Goal: Task Accomplishment & Management: Complete application form

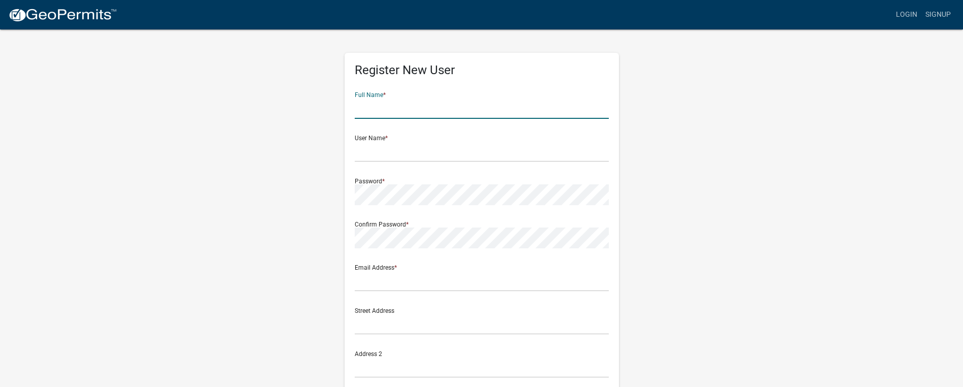
click at [431, 110] on input "text" at bounding box center [482, 108] width 254 height 21
click at [431, 111] on input "[PERSON_NAME]" at bounding box center [482, 108] width 254 height 21
type input "[PERSON_NAME]"
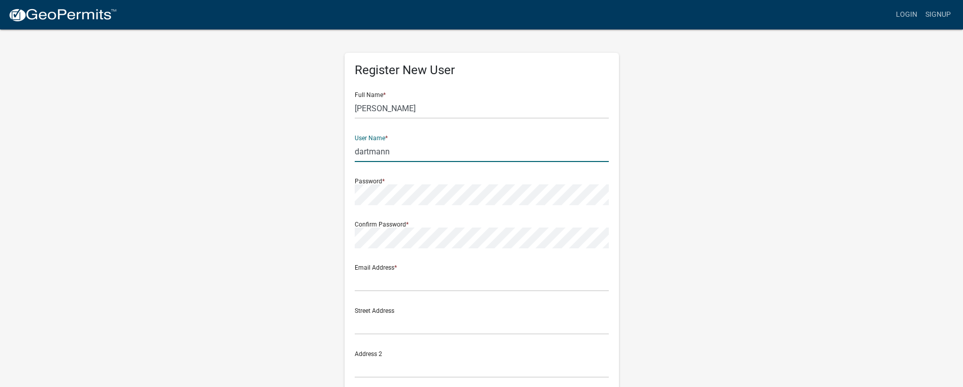
type input "dartmann"
click at [389, 289] on input "text" at bounding box center [482, 281] width 254 height 21
type input "[EMAIL_ADDRESS][DOMAIN_NAME]"
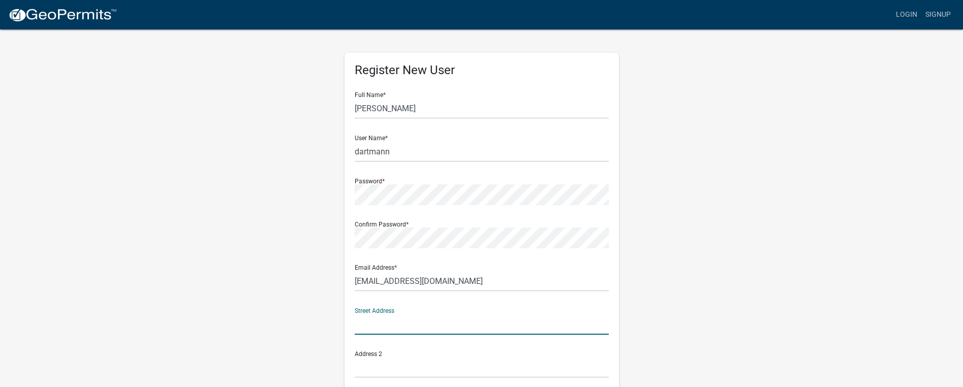
click at [393, 328] on input "text" at bounding box center [482, 324] width 254 height 21
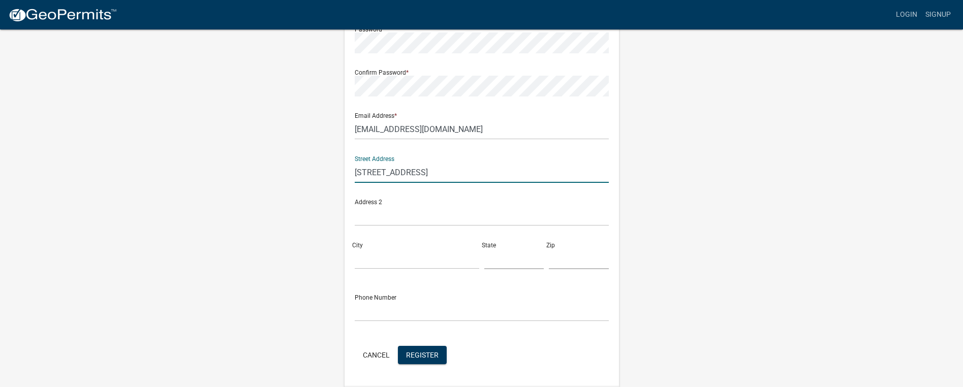
scroll to position [152, 0]
type input "22925 185th Ave"
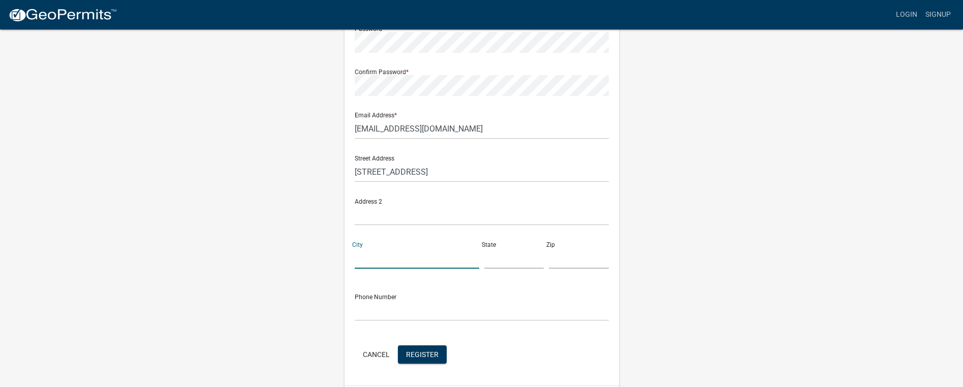
click at [387, 262] on input "City" at bounding box center [417, 258] width 125 height 21
type input "New Ulm"
type input "MN"
type input "56073"
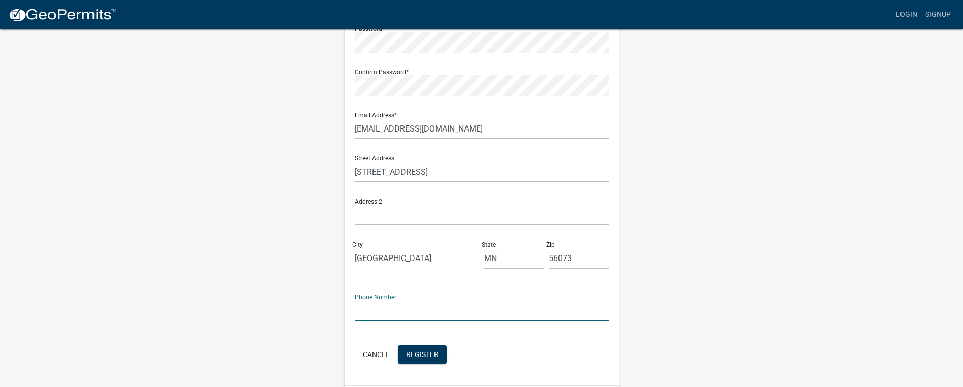
click at [386, 316] on input "text" at bounding box center [482, 310] width 254 height 21
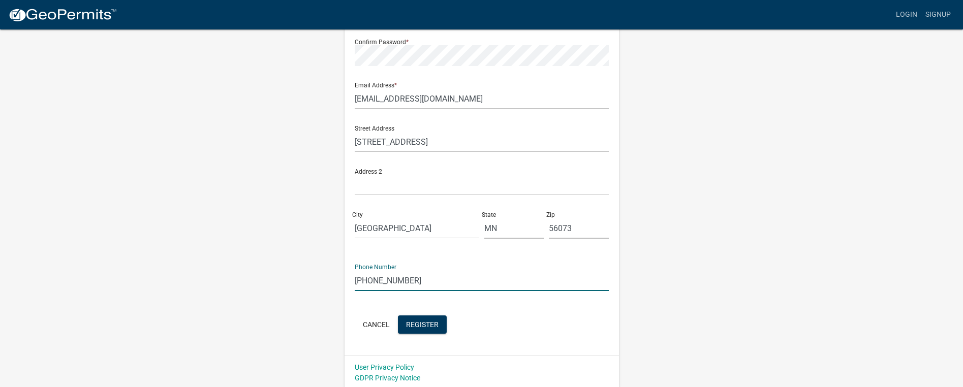
scroll to position [185, 0]
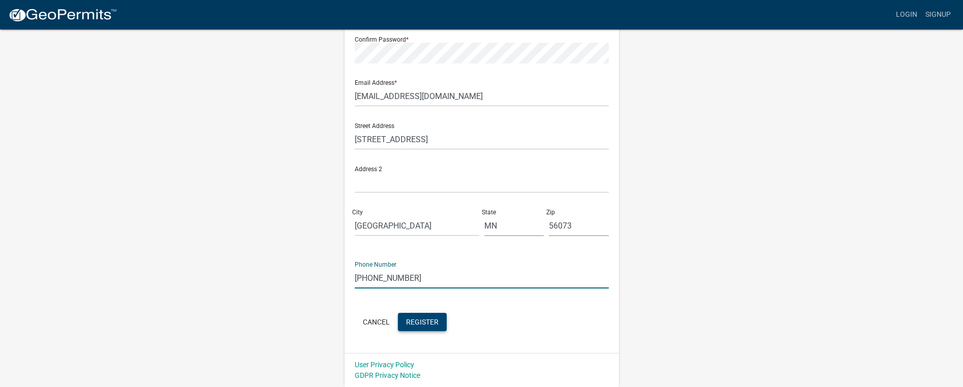
type input "[PHONE_NUMBER]"
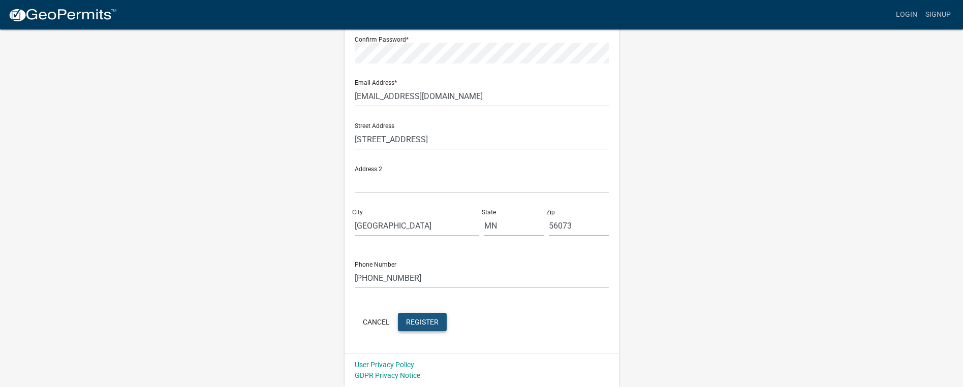
click at [427, 320] on span "Register" at bounding box center [422, 322] width 33 height 8
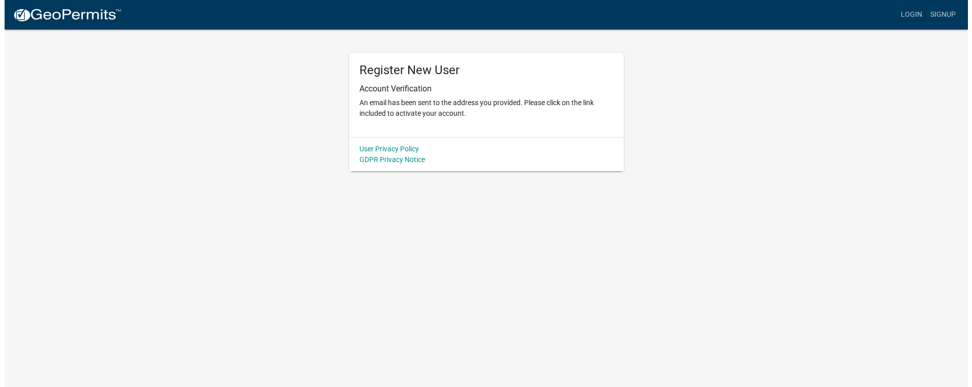
scroll to position [0, 0]
click at [400, 152] on link "User Privacy Policy" at bounding box center [388, 149] width 59 height 8
click at [397, 159] on link "GDPR Privacy Notice" at bounding box center [392, 160] width 66 height 8
click at [447, 110] on p "An email has been sent to the address you provided. Please click on the link in…" at bounding box center [486, 108] width 254 height 21
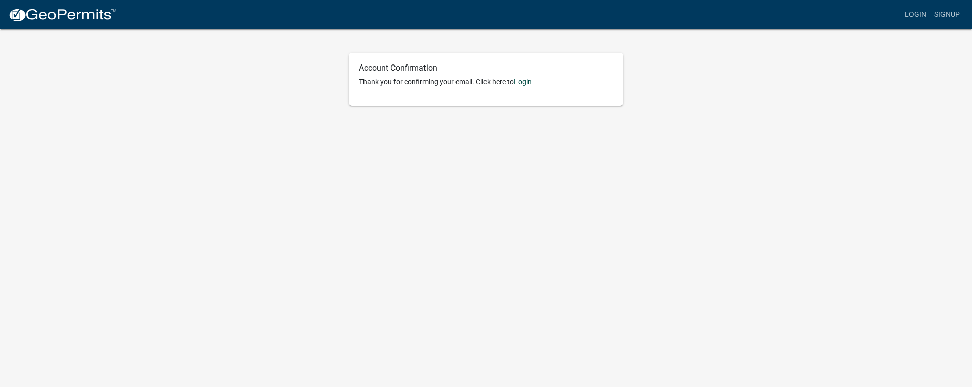
click at [530, 83] on link "Login" at bounding box center [523, 82] width 18 height 8
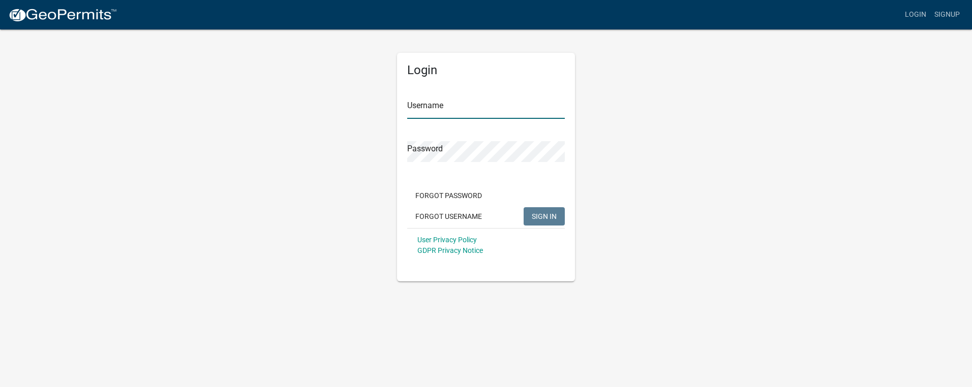
type input "dartmann"
click at [547, 214] on span "SIGN IN" at bounding box center [544, 216] width 25 height 8
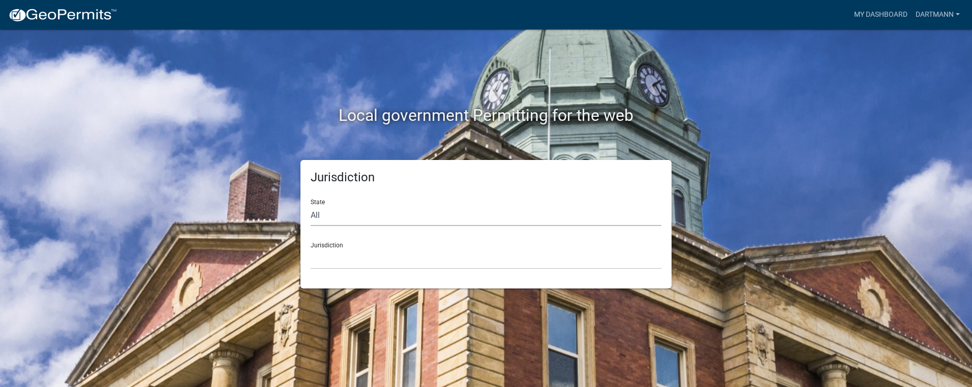
click at [340, 219] on select "All [US_STATE] [US_STATE] [US_STATE] [US_STATE] [US_STATE] [US_STATE] [US_STATE…" at bounding box center [486, 215] width 351 height 21
select select "[US_STATE]"
click at [311, 205] on select "All [US_STATE] [US_STATE] [US_STATE] [US_STATE] [US_STATE] [US_STATE] [US_STATE…" at bounding box center [486, 215] width 351 height 21
click at [346, 262] on select "[GEOGRAPHIC_DATA], [US_STATE] [GEOGRAPHIC_DATA], [US_STATE] [GEOGRAPHIC_DATA], …" at bounding box center [486, 259] width 351 height 21
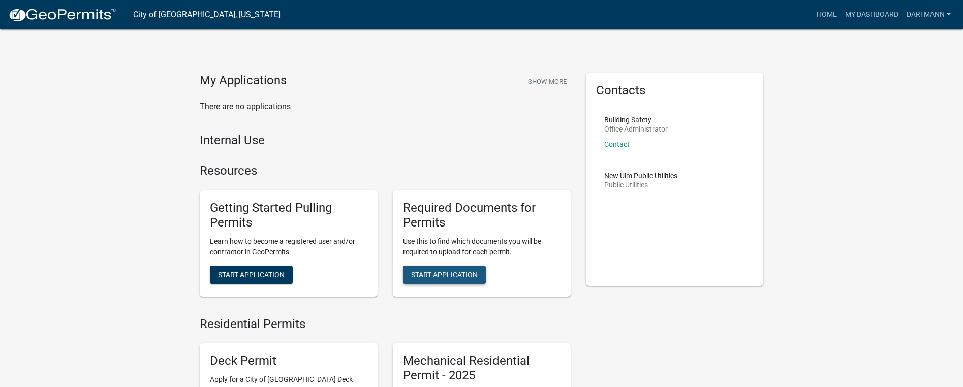
click at [477, 270] on span "Start Application" at bounding box center [444, 274] width 67 height 8
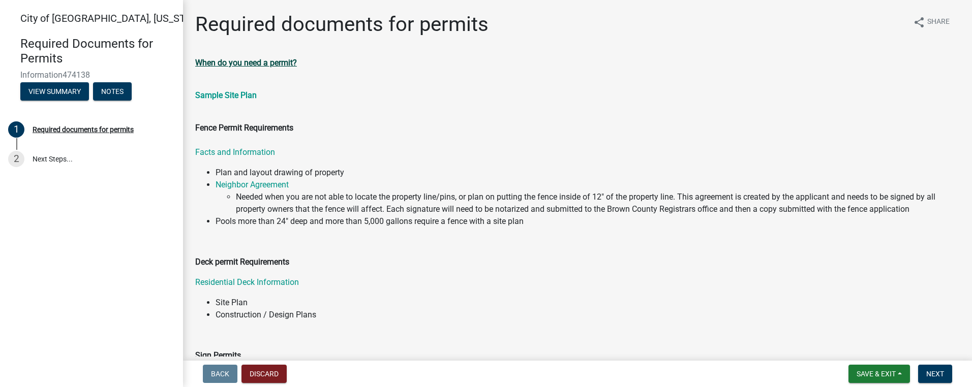
click at [260, 60] on strong "When do you need a permit?" at bounding box center [246, 63] width 102 height 10
click at [59, 129] on div "Required documents for permits" at bounding box center [83, 129] width 101 height 7
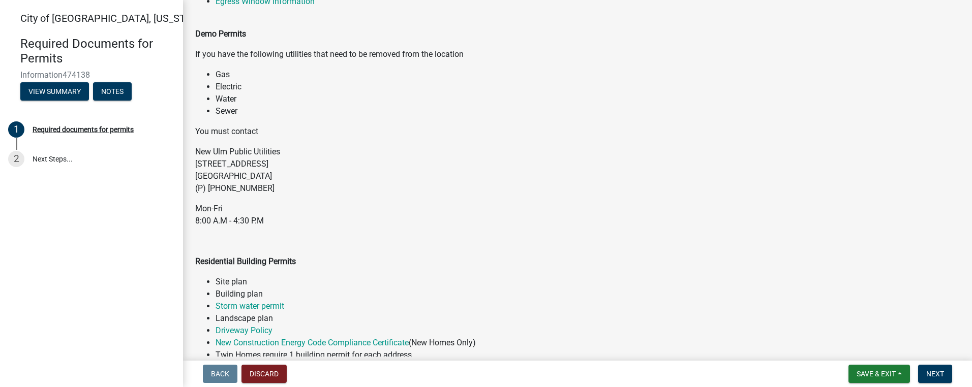
scroll to position [559, 0]
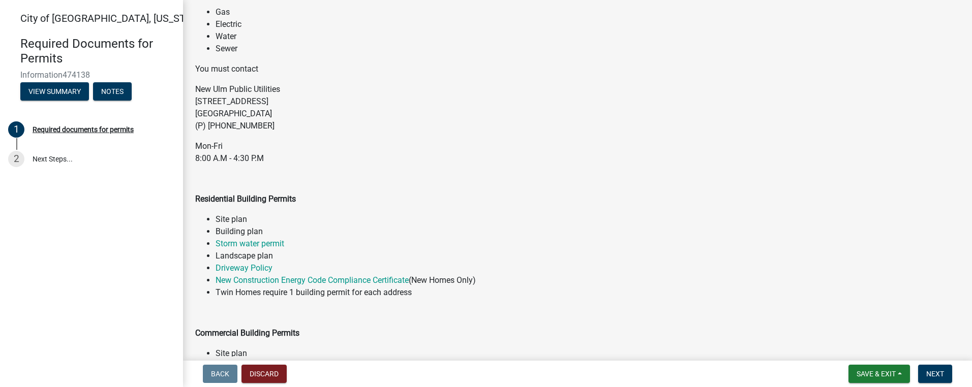
click at [227, 220] on li "Site plan" at bounding box center [587, 219] width 744 height 12
click at [54, 89] on button "View Summary" at bounding box center [54, 91] width 69 height 18
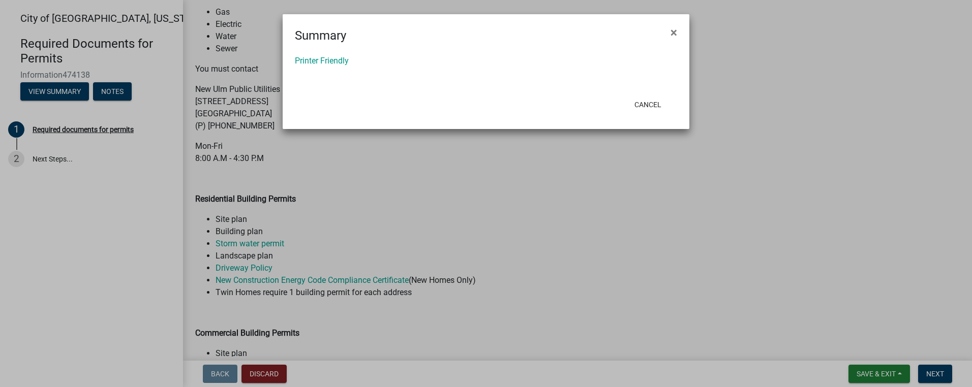
click at [376, 178] on ngb-modal-window "Summary × Printer Friendly Cancel" at bounding box center [486, 193] width 972 height 387
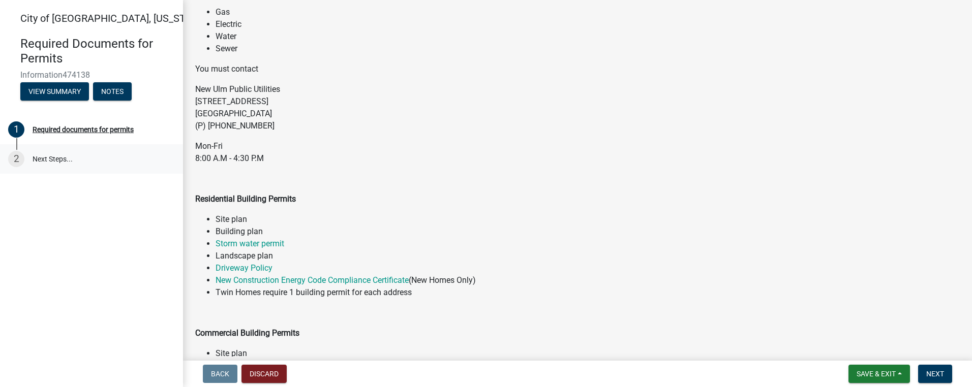
click at [43, 159] on link "2 Next Steps..." at bounding box center [91, 158] width 183 height 29
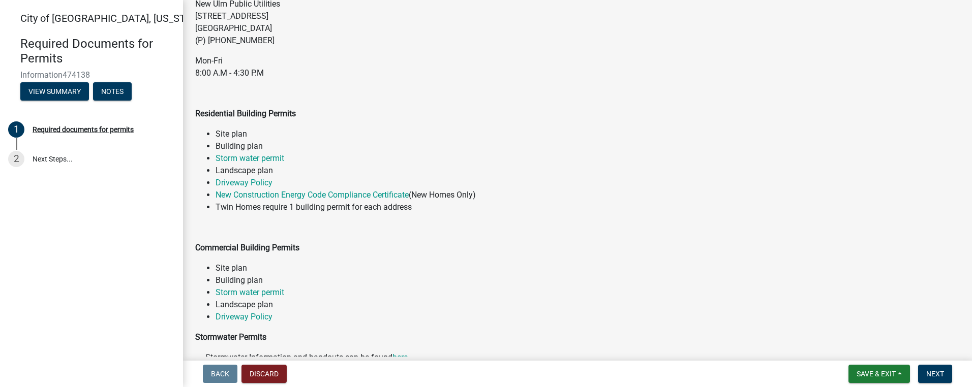
scroll to position [801, 0]
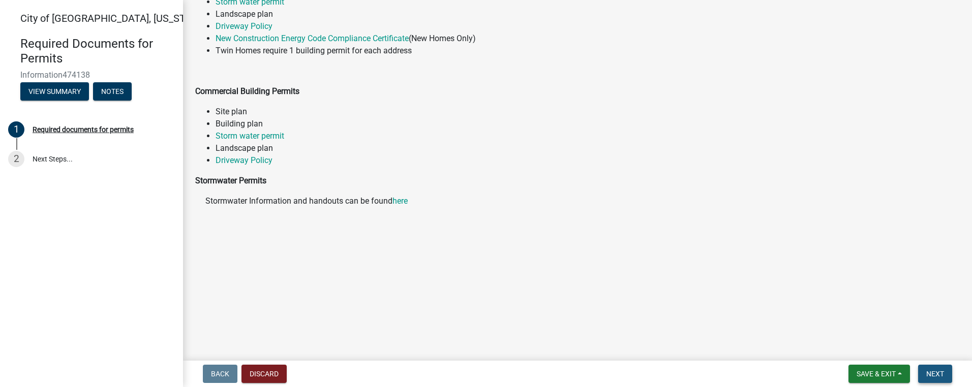
click at [933, 374] on span "Next" at bounding box center [935, 374] width 18 height 8
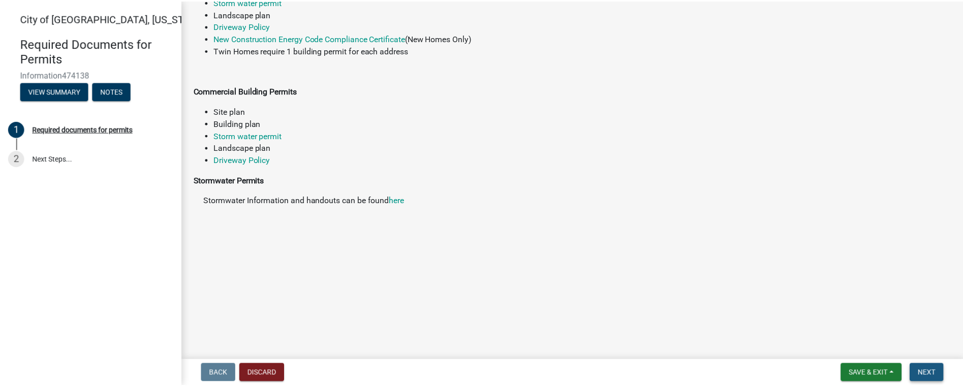
scroll to position [0, 0]
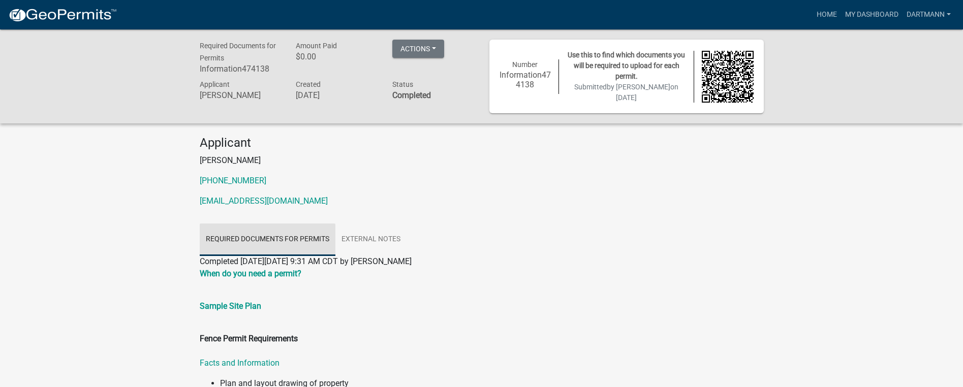
click at [263, 250] on link "Required documents for permits" at bounding box center [268, 240] width 136 height 33
click at [425, 46] on button "Actions" at bounding box center [418, 49] width 52 height 18
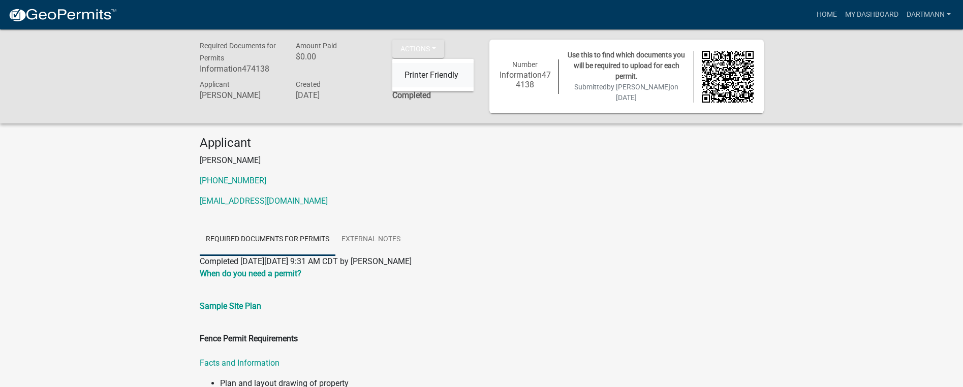
click at [427, 70] on link "Printer Friendly" at bounding box center [432, 75] width 81 height 24
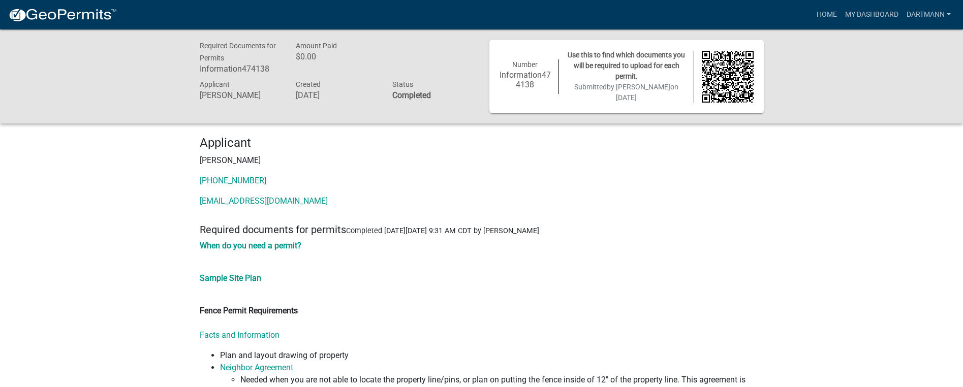
click at [728, 69] on img at bounding box center [728, 77] width 52 height 52
click at [727, 69] on img at bounding box center [728, 77] width 52 height 52
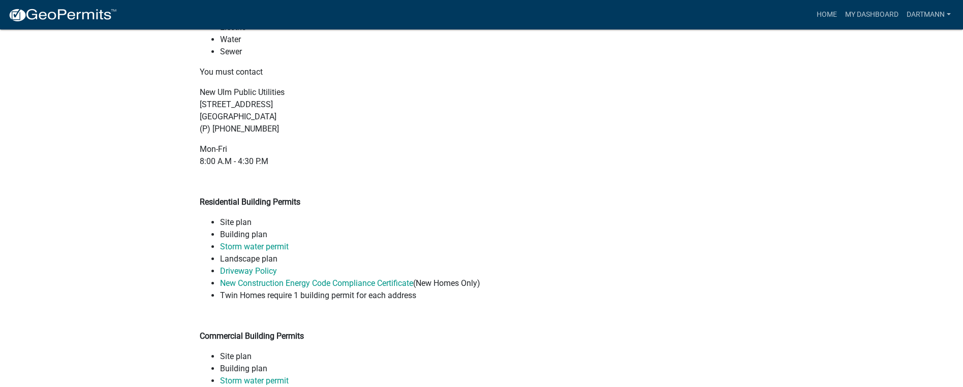
scroll to position [762, 0]
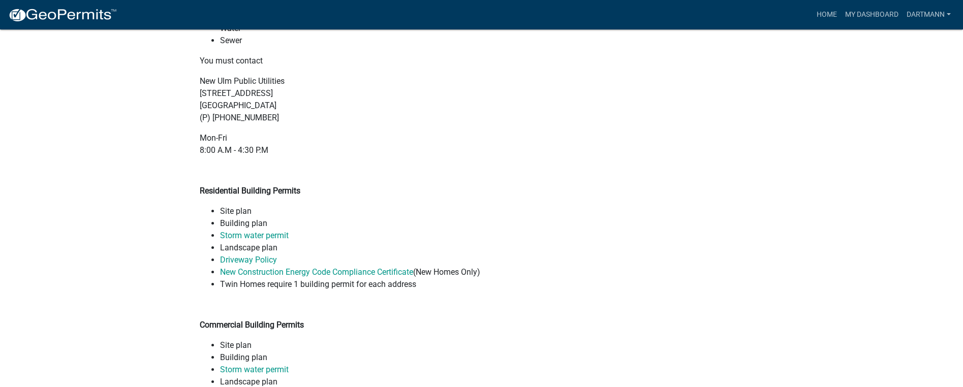
click at [278, 192] on strong "Residential Building Permits" at bounding box center [250, 191] width 101 height 10
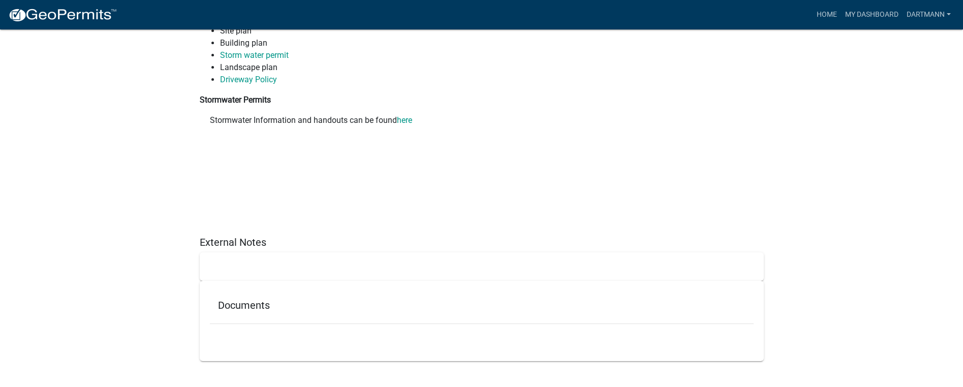
scroll to position [1080, 0]
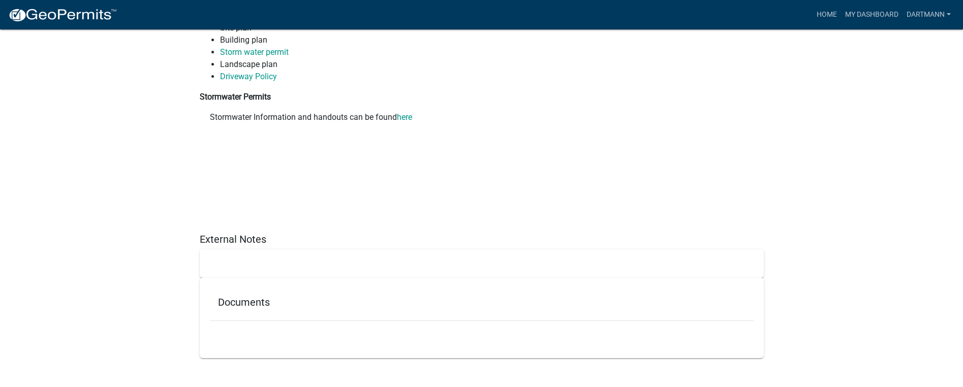
click at [284, 250] on div at bounding box center [482, 264] width 564 height 28
click at [291, 302] on h5 "Documents" at bounding box center [482, 302] width 528 height 12
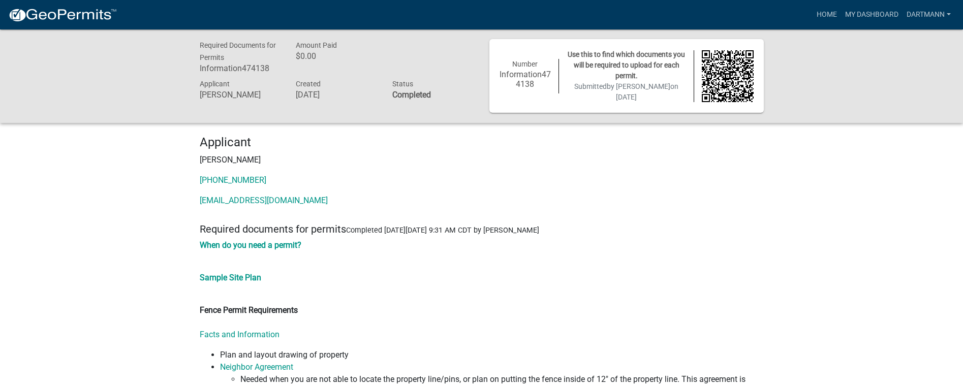
scroll to position [0, 0]
click at [262, 243] on strong "When do you need a permit?" at bounding box center [251, 246] width 102 height 10
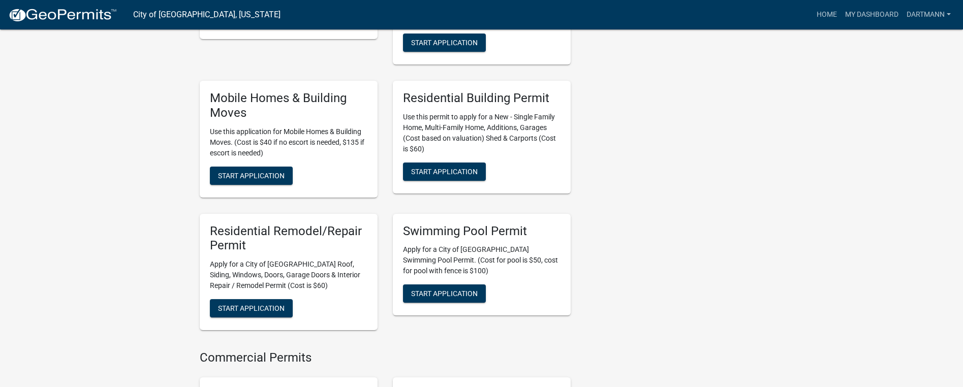
scroll to position [407, 0]
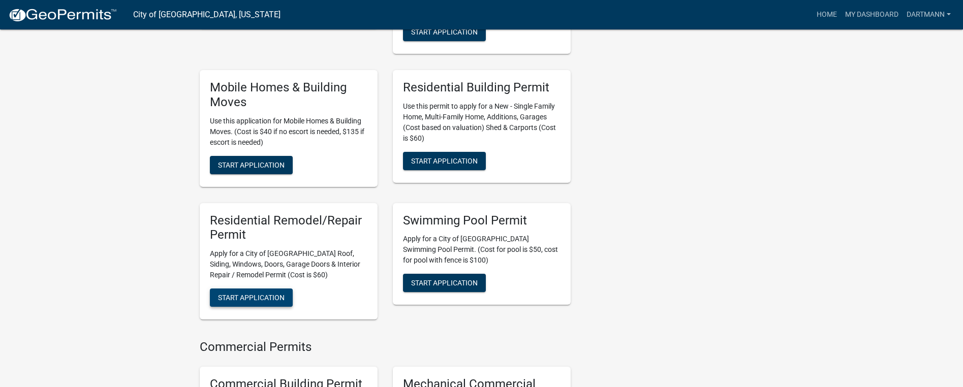
click at [255, 294] on span "Start Application" at bounding box center [251, 298] width 67 height 8
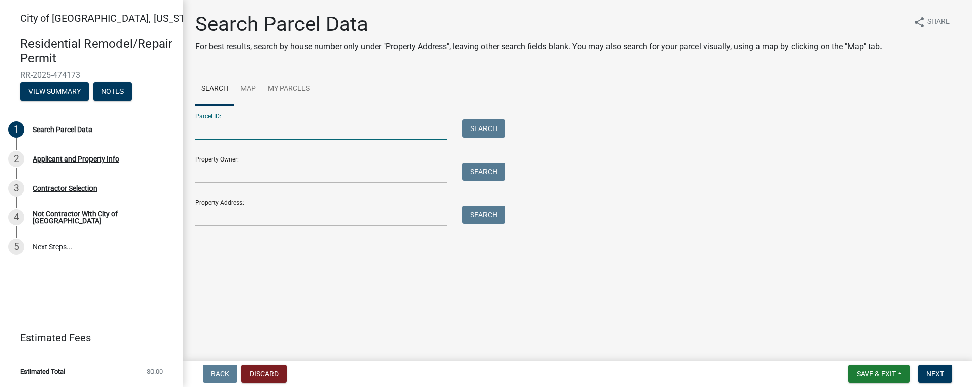
click at [376, 139] on input "Parcel ID:" at bounding box center [321, 129] width 252 height 21
drag, startPoint x: 376, startPoint y: 139, endPoint x: 348, endPoint y: 131, distance: 29.6
click at [358, 140] on form "Parcel ID: 1310 N German New Ulm MN 56073 Search Property Owner: Search Propert…" at bounding box center [347, 165] width 305 height 121
drag, startPoint x: 343, startPoint y: 130, endPoint x: 189, endPoint y: 140, distance: 154.4
click at [189, 140] on div "Search Parcel Data For best results, search by house number only under "Propert…" at bounding box center [578, 124] width 780 height 224
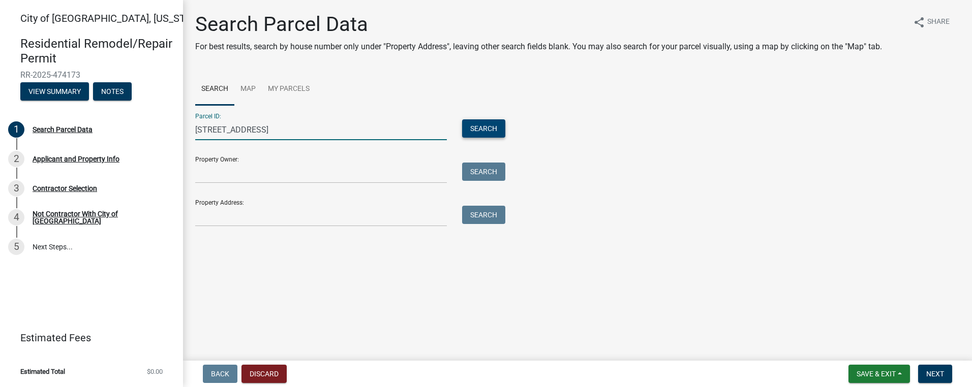
type input "1310 N German New Ulm MN 56073"
click at [475, 126] on button "Search" at bounding box center [483, 128] width 43 height 18
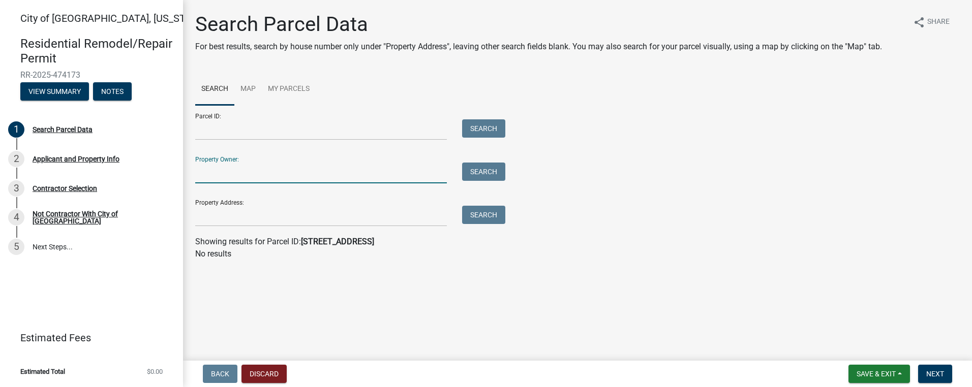
click at [307, 172] on input "Property Owner:" at bounding box center [321, 173] width 252 height 21
type input "K"
type input "[PERSON_NAME]"
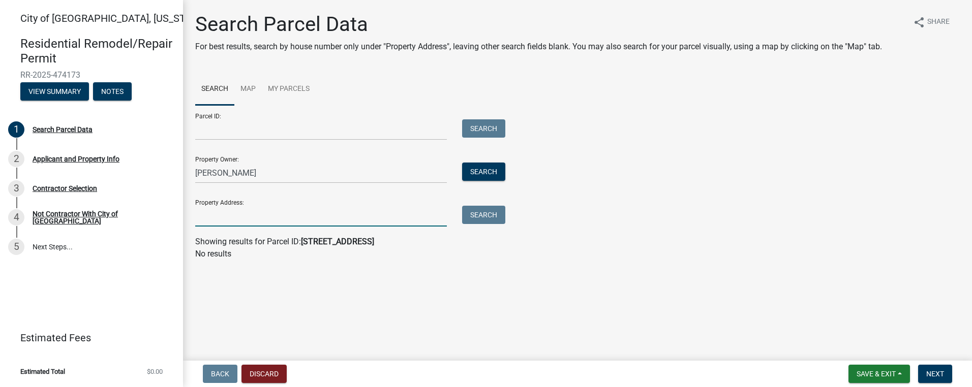
click at [282, 226] on input "Property Address:" at bounding box center [321, 216] width 252 height 21
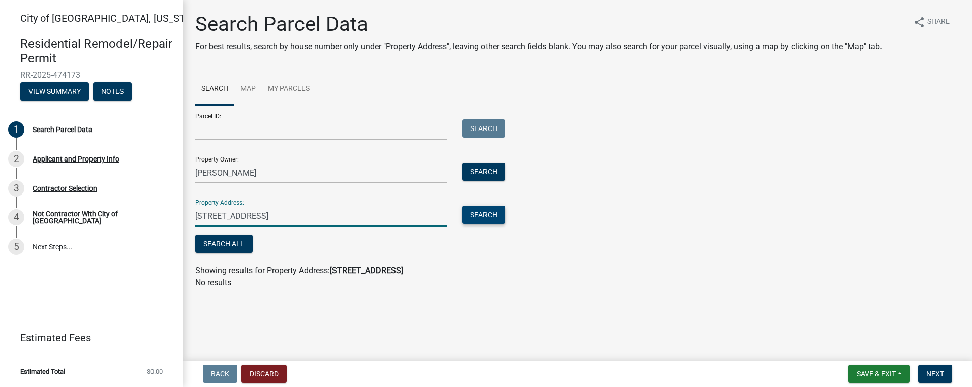
click at [487, 206] on button "Search" at bounding box center [483, 215] width 43 height 18
click at [253, 215] on input "1310 German N. New Ulm, MN 56073" at bounding box center [321, 216] width 252 height 21
click at [217, 217] on input "1310 German New Ulm, MN 56073" at bounding box center [321, 216] width 252 height 21
type input "1310 N. German New Ulm, MN 56073"
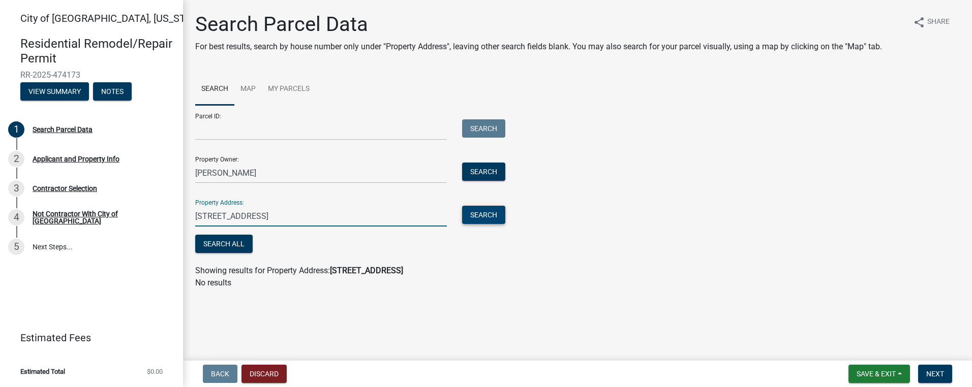
click at [486, 215] on button "Search" at bounding box center [483, 215] width 43 height 18
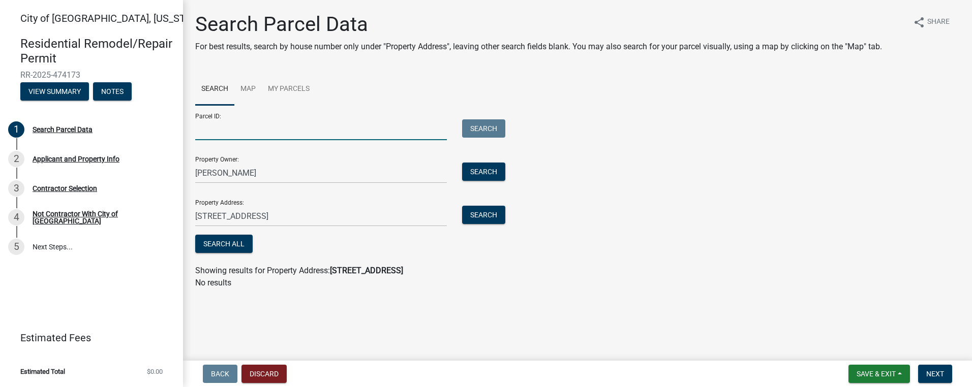
click at [234, 134] on input "Parcel ID:" at bounding box center [321, 129] width 252 height 21
type input "00100103912120"
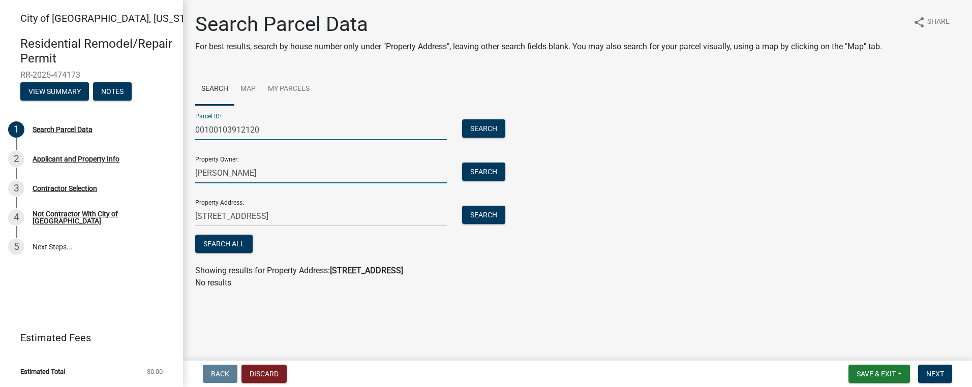
click at [196, 171] on input "[PERSON_NAME]" at bounding box center [321, 173] width 252 height 21
type input "Kenny and Dawn Artmann"
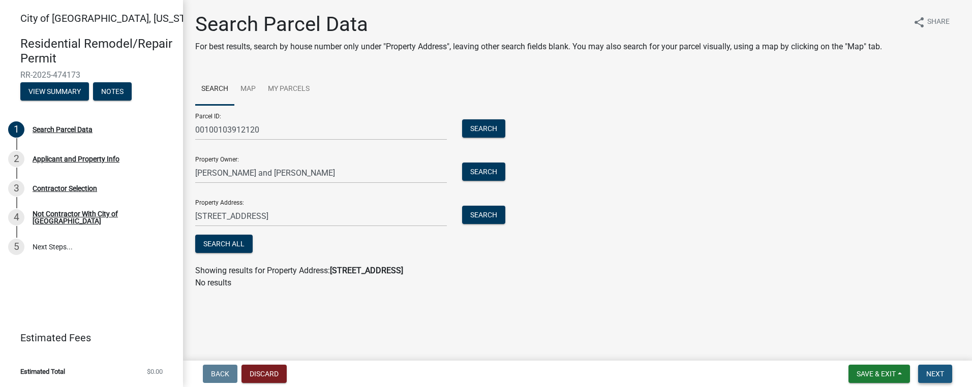
click at [937, 375] on span "Next" at bounding box center [935, 374] width 18 height 8
click at [936, 372] on span "Next" at bounding box center [935, 374] width 18 height 8
click at [234, 241] on button "Search All" at bounding box center [223, 244] width 57 height 18
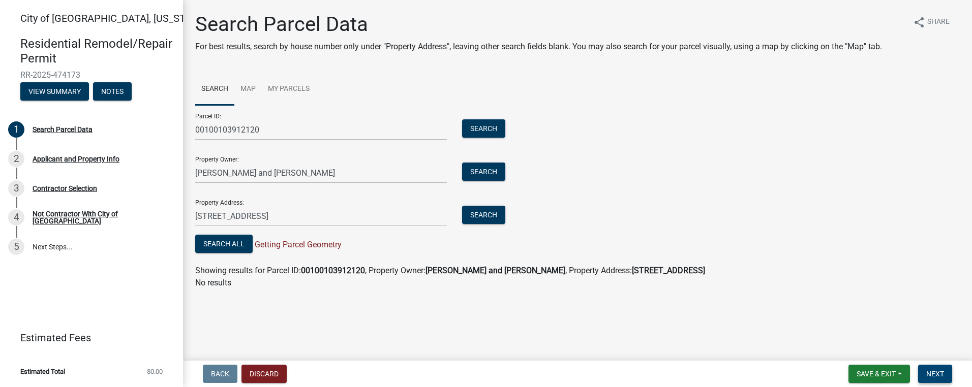
click at [933, 372] on span "Next" at bounding box center [935, 374] width 18 height 8
click at [484, 127] on button "Search" at bounding box center [483, 128] width 43 height 18
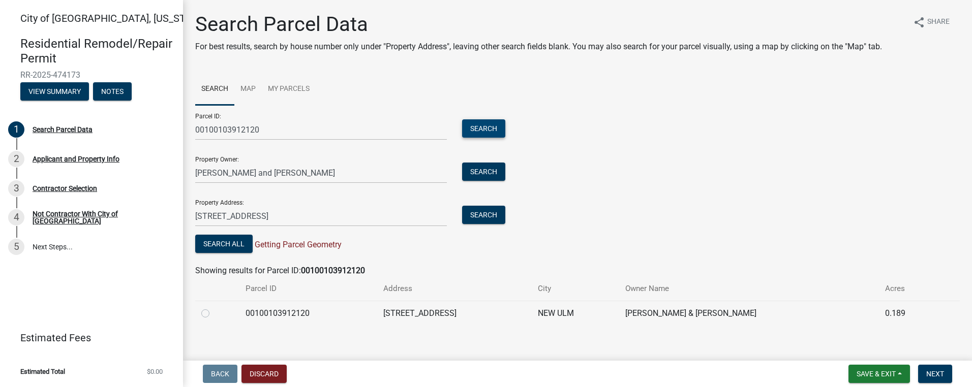
scroll to position [9, 0]
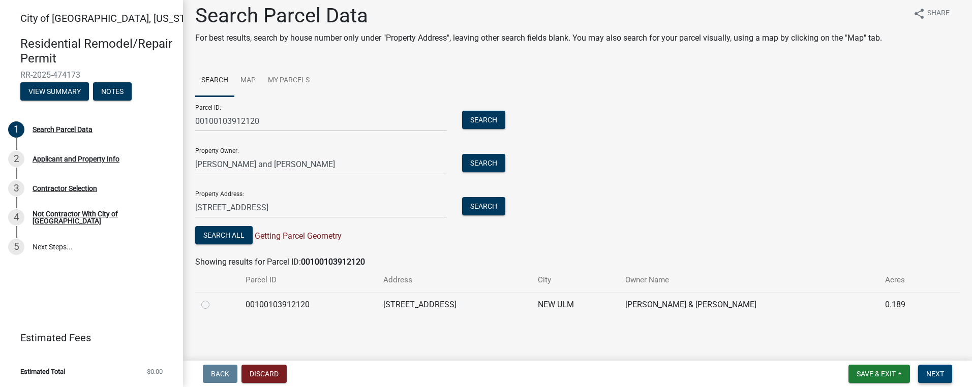
click at [943, 373] on span "Next" at bounding box center [935, 374] width 18 height 8
click at [932, 373] on span "Next" at bounding box center [935, 374] width 18 height 8
click at [672, 221] on div "Parcel ID: 00100103912120 Search Property Owner: Kenny and Dawn Artmann Search …" at bounding box center [577, 172] width 764 height 150
click at [213, 299] on label at bounding box center [213, 299] width 0 height 0
click at [213, 305] on input "radio" at bounding box center [216, 302] width 7 height 7
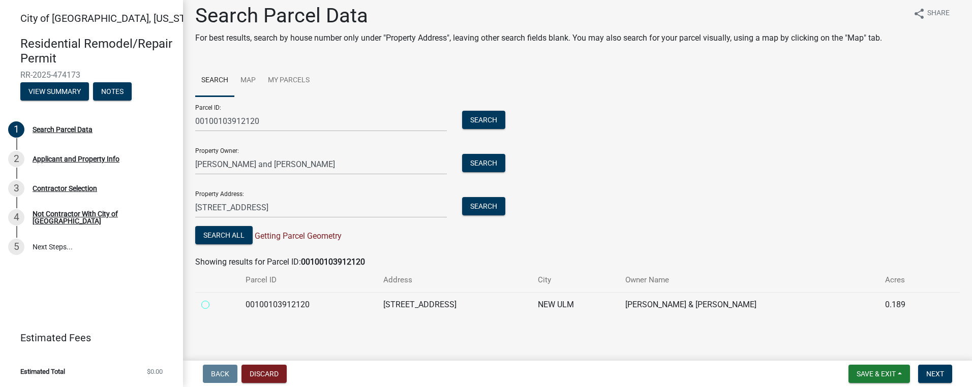
radio input "true"
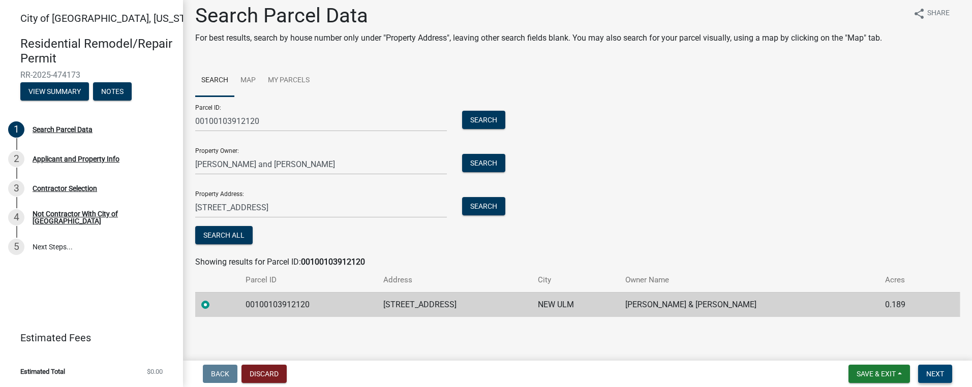
click at [941, 374] on span "Next" at bounding box center [935, 374] width 18 height 8
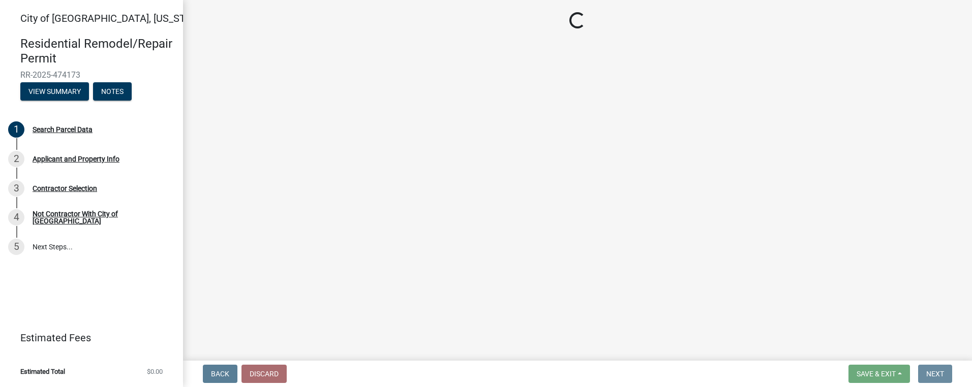
scroll to position [0, 0]
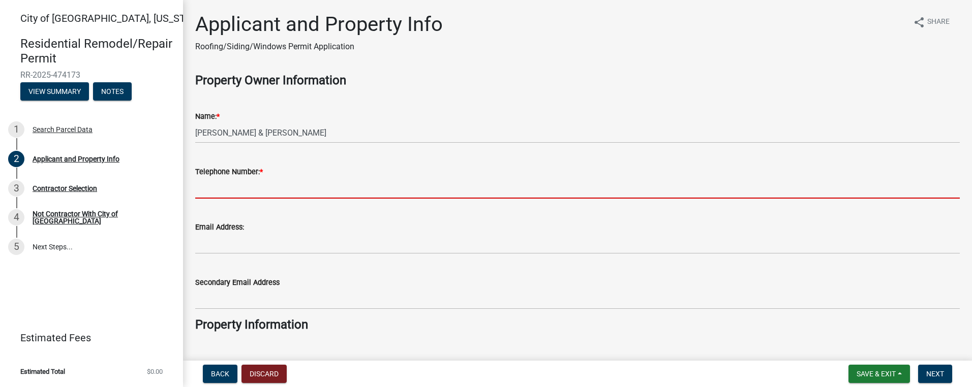
click at [261, 188] on input "Telephone Number: *" at bounding box center [577, 188] width 764 height 21
type input "5072766143"
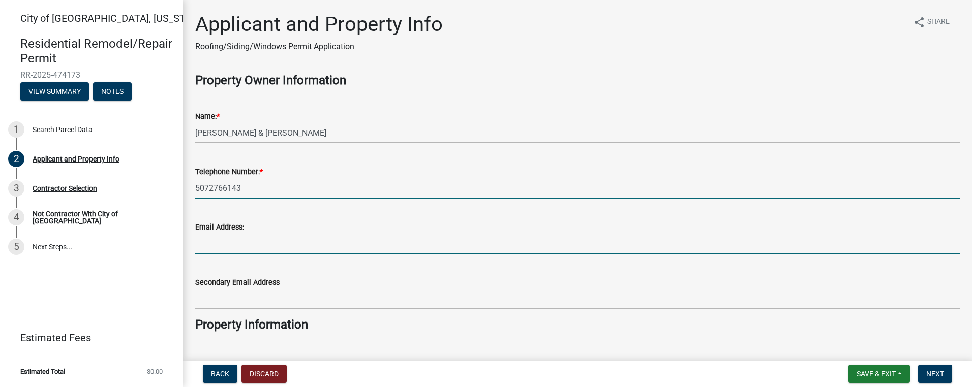
type input "[EMAIL_ADDRESS][DOMAIN_NAME]"
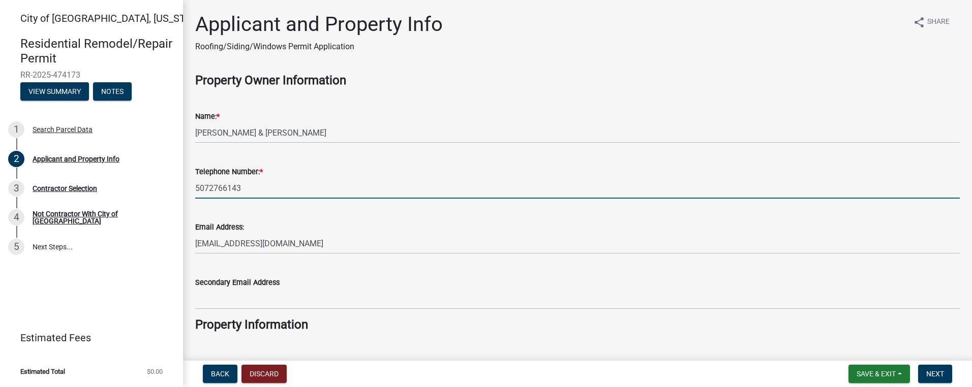
type input "[EMAIL_ADDRESS][DOMAIN_NAME]"
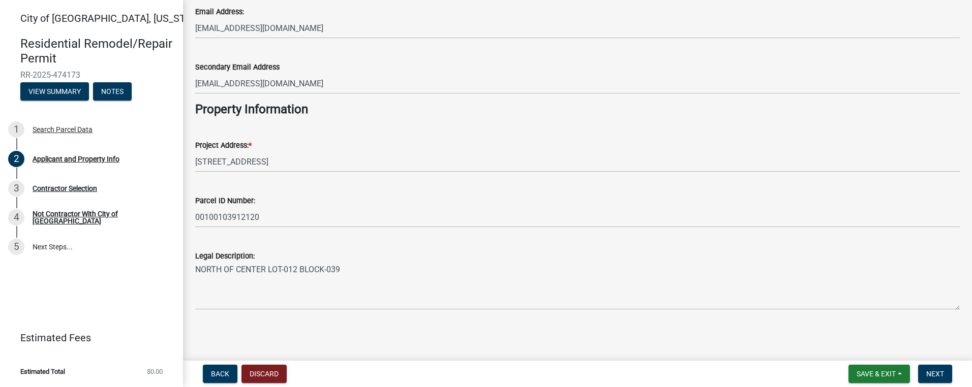
scroll to position [217, 0]
click at [936, 371] on span "Next" at bounding box center [935, 374] width 18 height 8
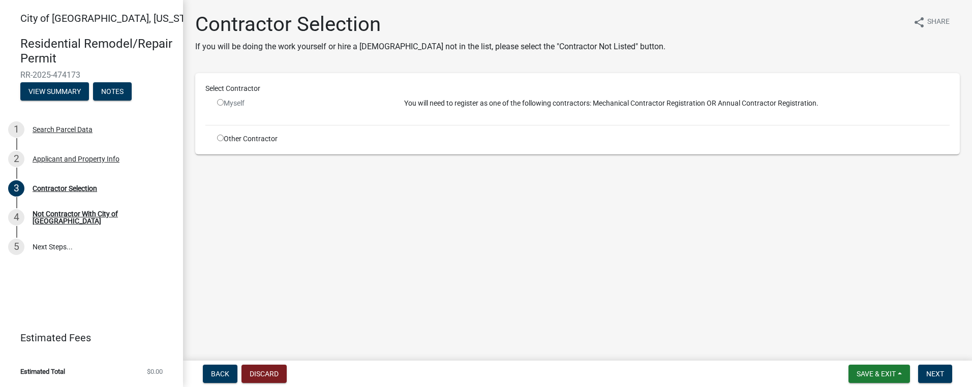
click at [222, 137] on input "radio" at bounding box center [220, 138] width 7 height 7
radio input "true"
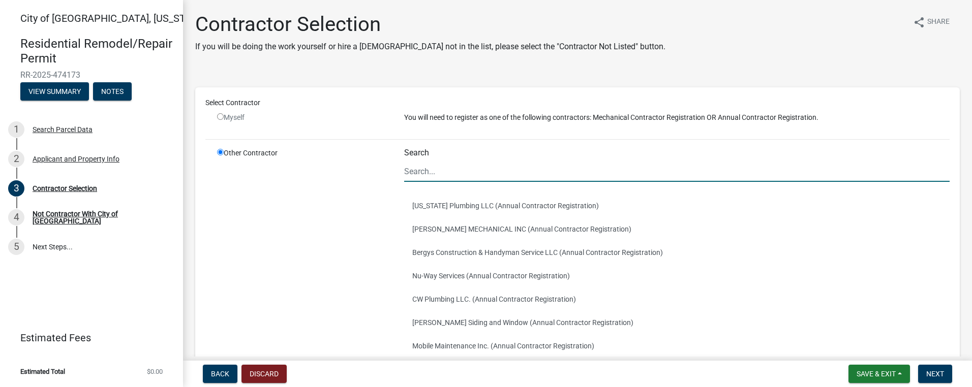
click at [434, 166] on input "Search" at bounding box center [676, 171] width 545 height 21
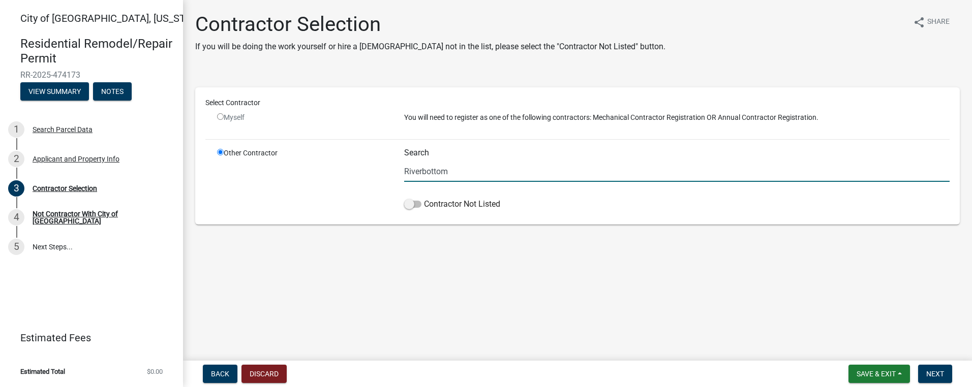
click at [420, 171] on input "Riverbottom" at bounding box center [676, 171] width 545 height 21
click at [422, 170] on input "Riverbottom" at bounding box center [676, 171] width 545 height 21
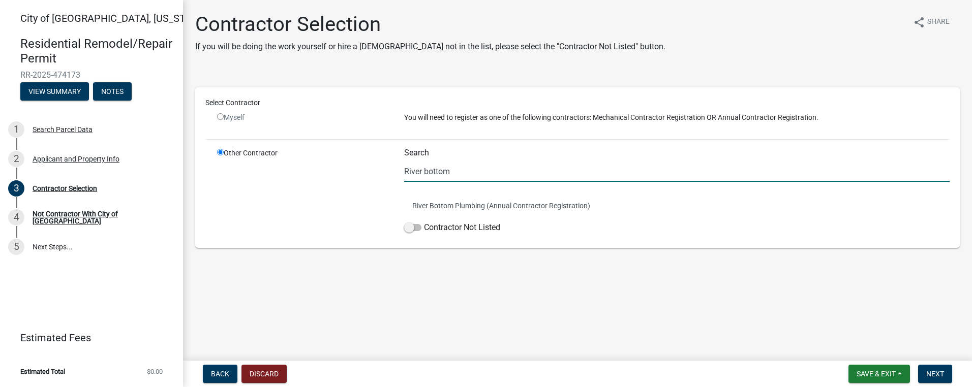
click at [426, 170] on input "River bottom" at bounding box center [676, 171] width 545 height 21
click at [459, 175] on input "River Bottom" at bounding box center [676, 171] width 545 height 21
type input "River Bottom Plumbing"
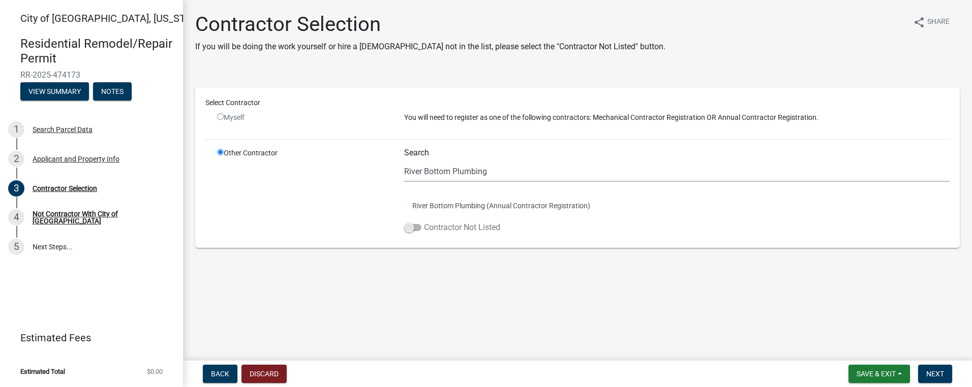
click at [412, 227] on span at bounding box center [412, 227] width 17 height 7
click at [424, 222] on input "Contractor Not Listed" at bounding box center [424, 222] width 0 height 0
click at [940, 372] on span "Next" at bounding box center [935, 374] width 18 height 8
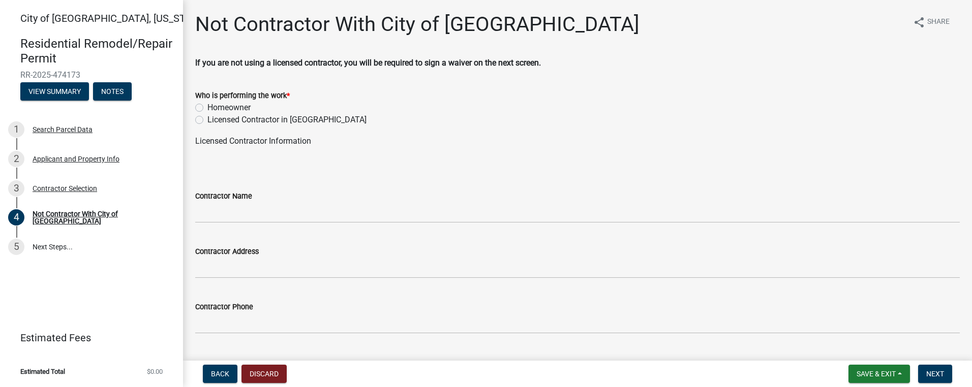
click at [207, 118] on label "Licensed Contractor in MN" at bounding box center [286, 120] width 159 height 12
click at [207, 118] on input "Licensed Contractor in MN" at bounding box center [210, 117] width 7 height 7
radio input "true"
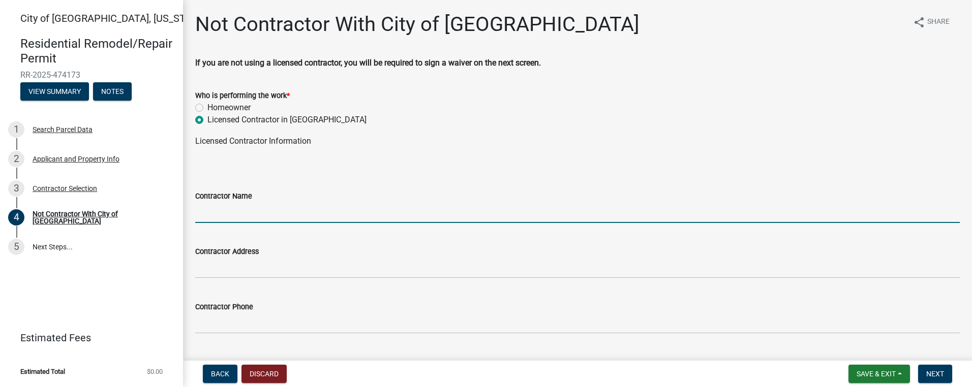
click at [267, 213] on input "Contractor Name" at bounding box center [577, 212] width 764 height 21
click at [220, 374] on span "Back" at bounding box center [220, 374] width 18 height 8
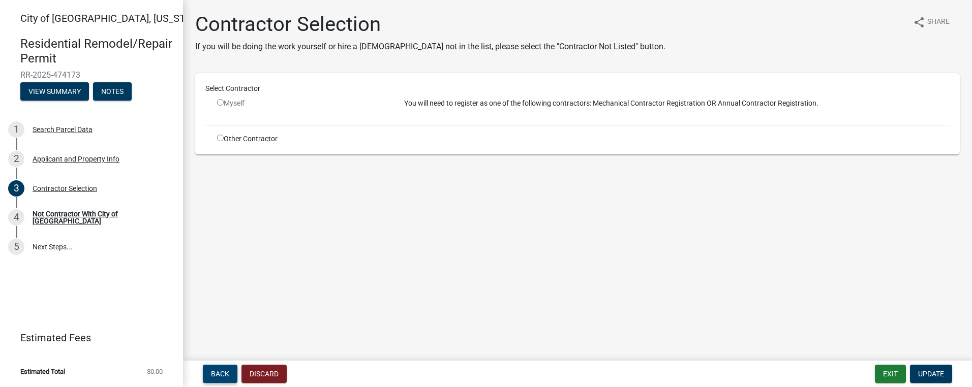
click at [222, 372] on span "Back" at bounding box center [220, 374] width 18 height 8
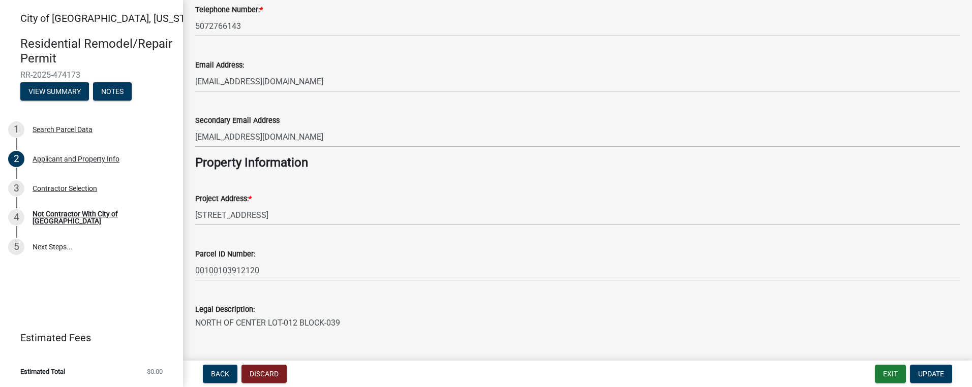
scroll to position [217, 0]
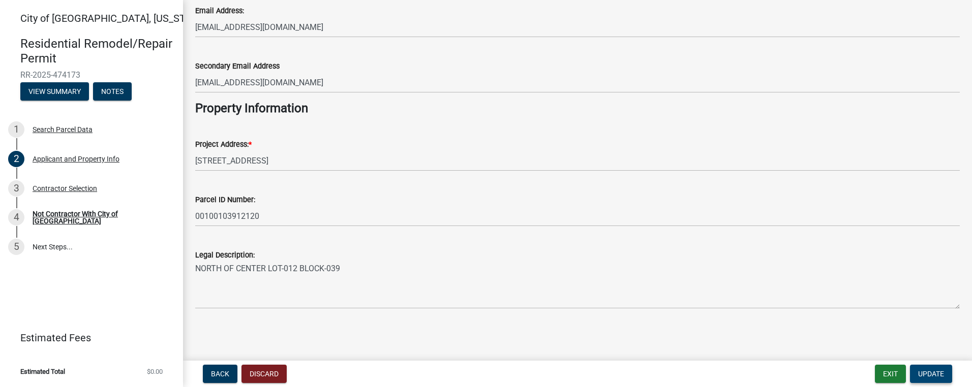
click at [929, 373] on span "Update" at bounding box center [931, 374] width 26 height 8
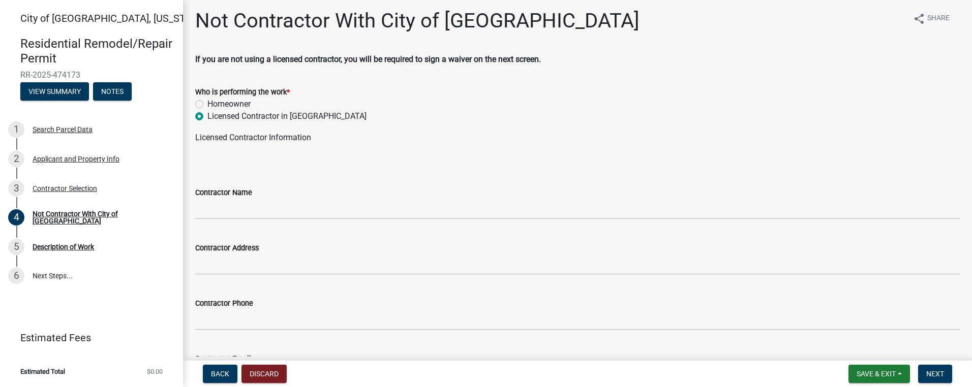
scroll to position [0, 0]
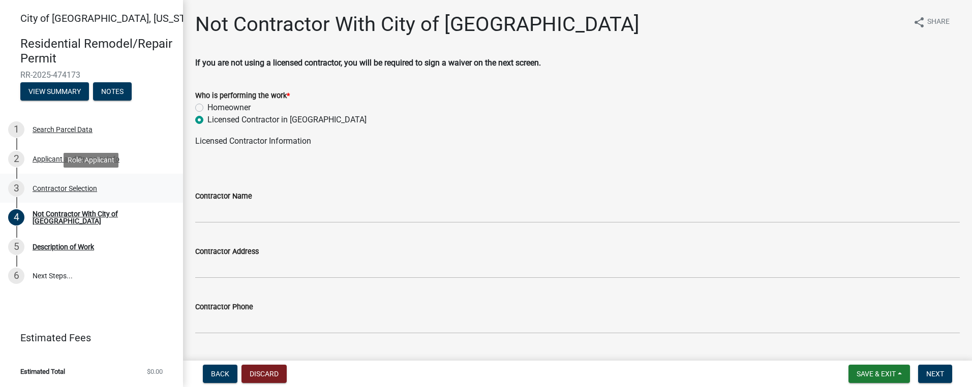
click at [78, 186] on div "Contractor Selection" at bounding box center [65, 188] width 65 height 7
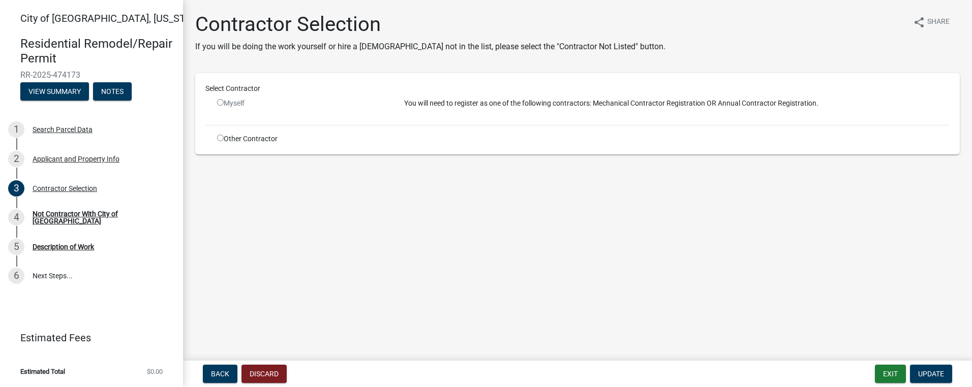
click at [221, 140] on input "radio" at bounding box center [220, 138] width 7 height 7
radio input "true"
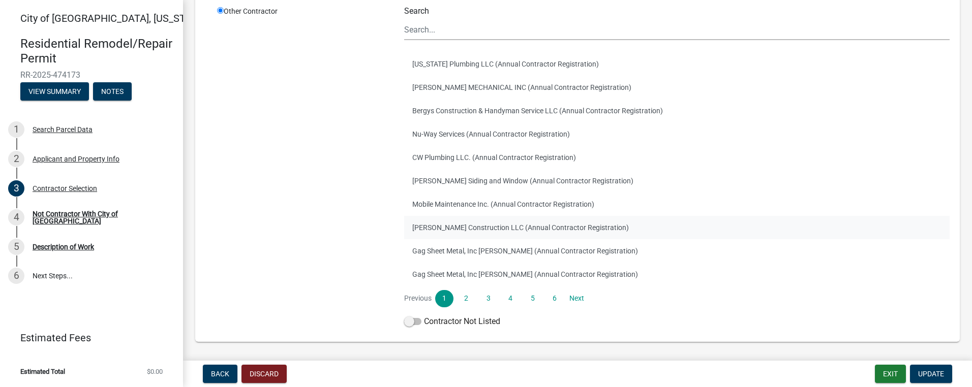
scroll to position [124, 0]
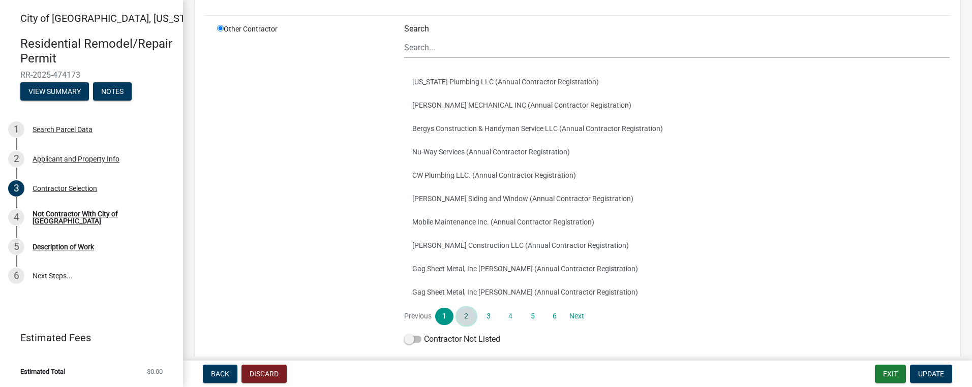
click at [463, 315] on link "2" at bounding box center [466, 316] width 18 height 17
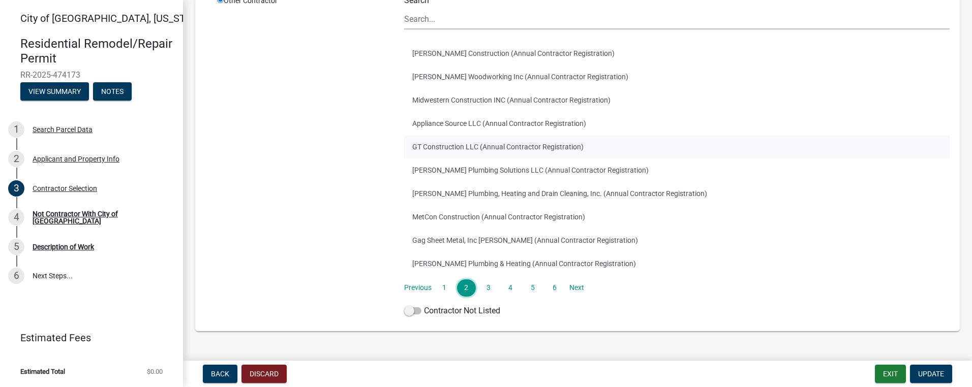
scroll to position [175, 0]
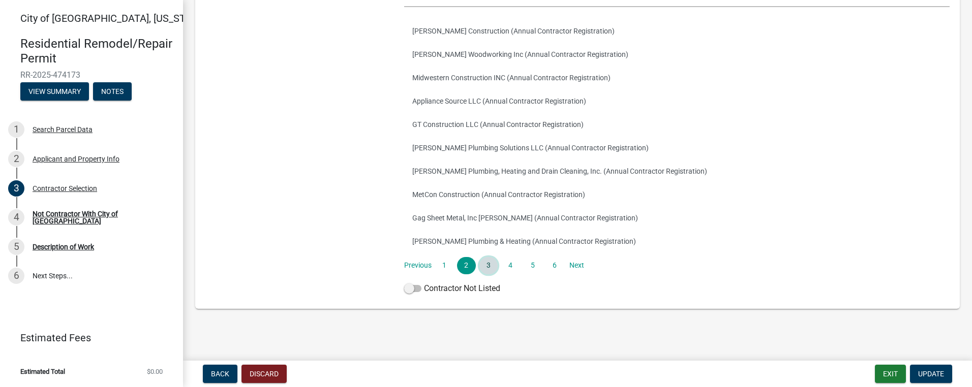
click at [486, 262] on link "3" at bounding box center [488, 265] width 18 height 17
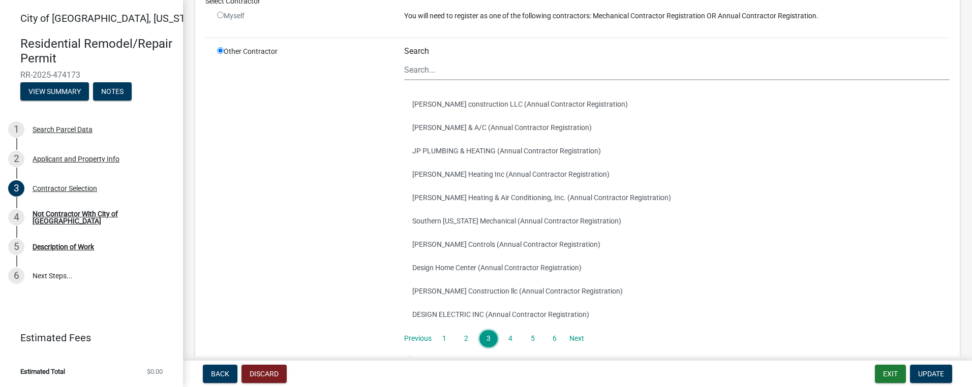
scroll to position [152, 0]
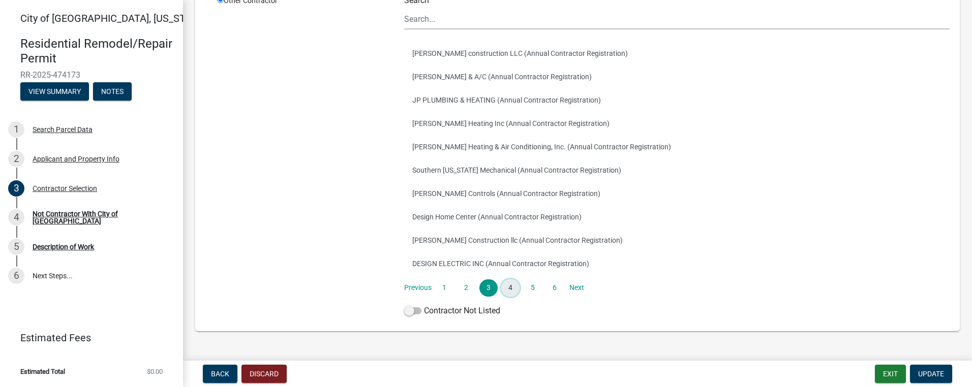
click at [507, 285] on link "4" at bounding box center [510, 288] width 18 height 17
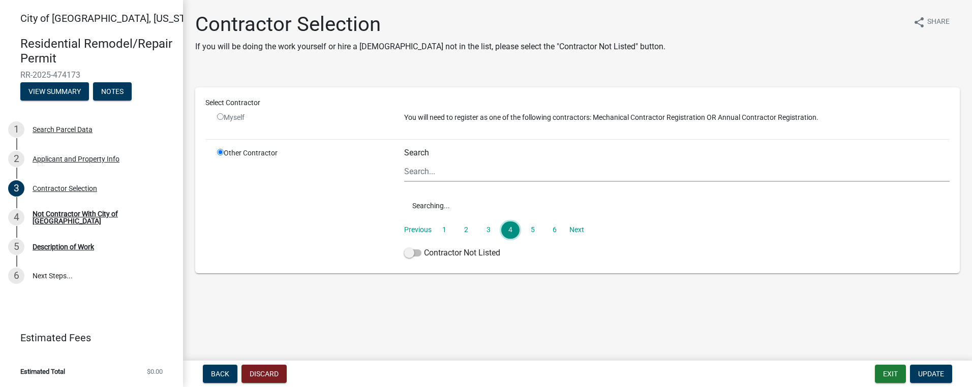
scroll to position [0, 0]
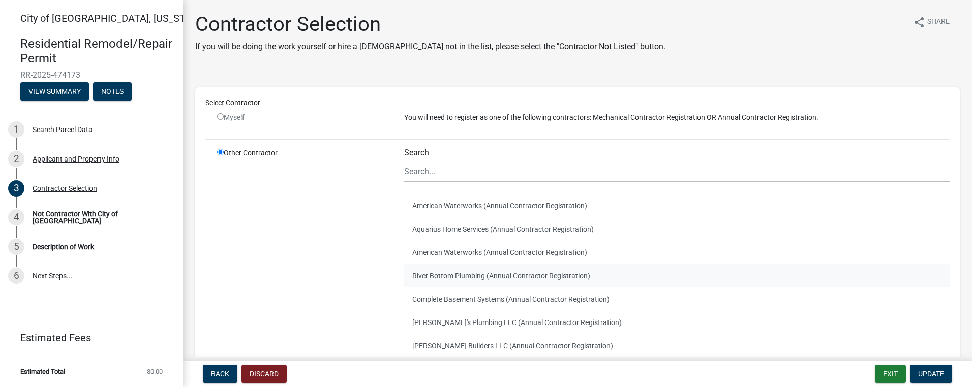
click at [464, 270] on button "River Bottom Plumbing (Annual Contractor Registration)" at bounding box center [676, 275] width 545 height 23
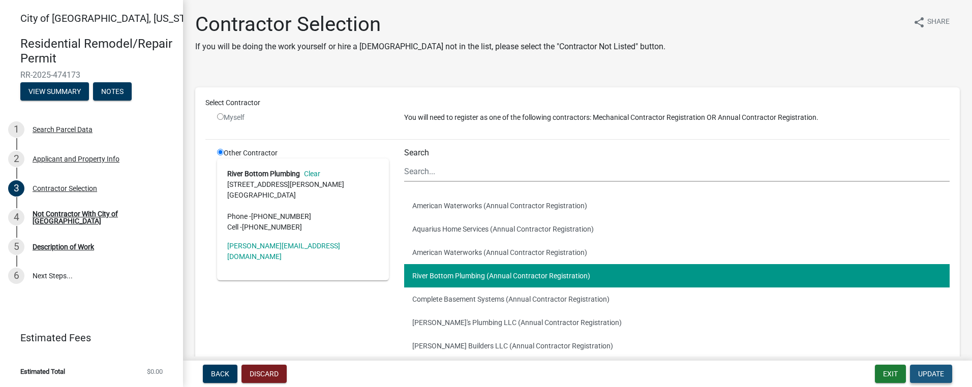
click at [936, 372] on span "Update" at bounding box center [931, 374] width 26 height 8
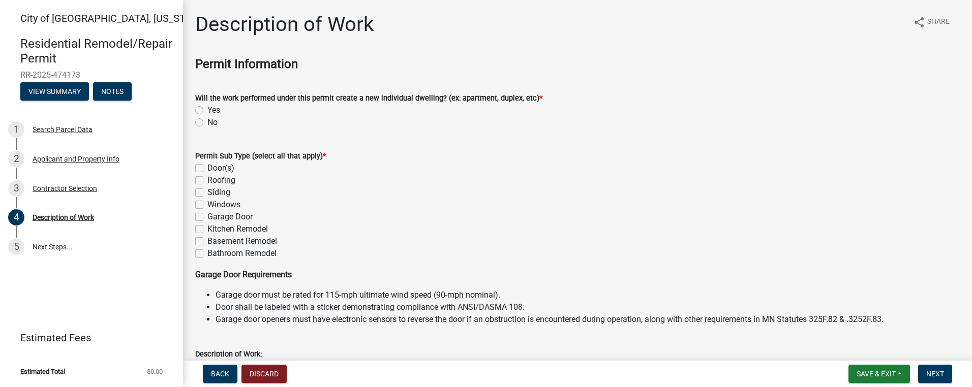
click at [207, 252] on label "Bathroom Remodel" at bounding box center [241, 254] width 69 height 12
click at [207, 252] on input "Bathroom Remodel" at bounding box center [210, 251] width 7 height 7
checkbox input "true"
checkbox input "false"
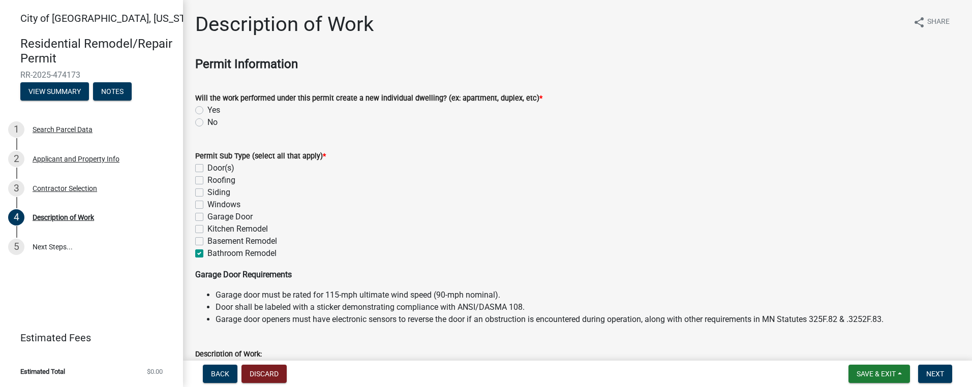
checkbox input "false"
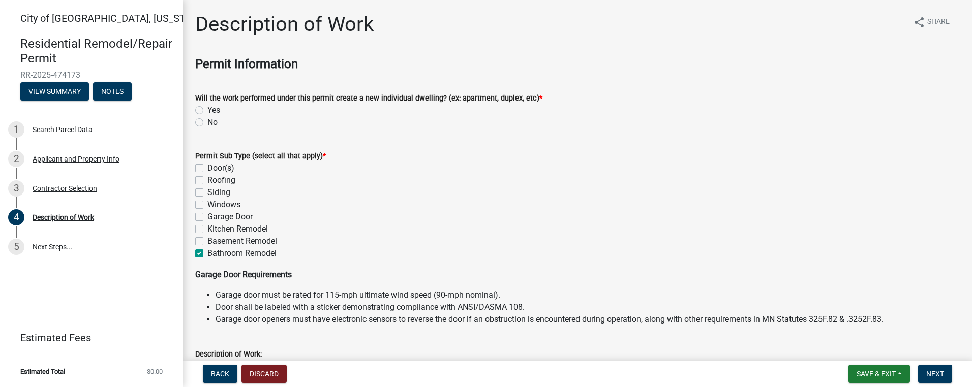
checkbox input "true"
click at [207, 121] on label "No" at bounding box center [212, 122] width 10 height 12
click at [207, 121] on input "No" at bounding box center [210, 119] width 7 height 7
radio input "true"
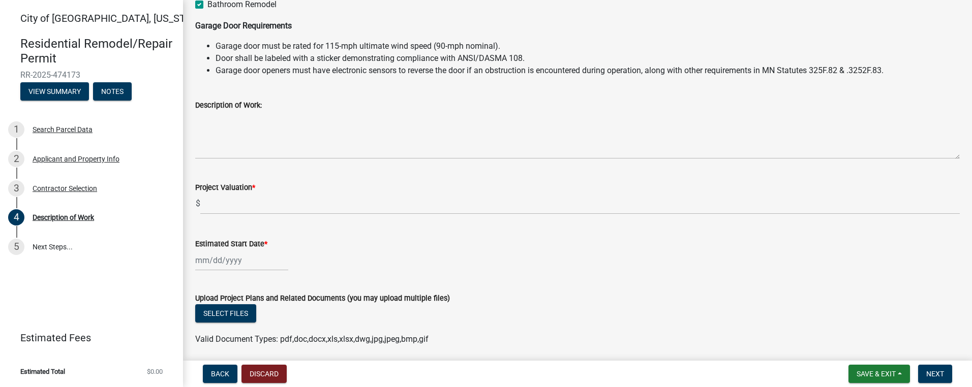
scroll to position [254, 0]
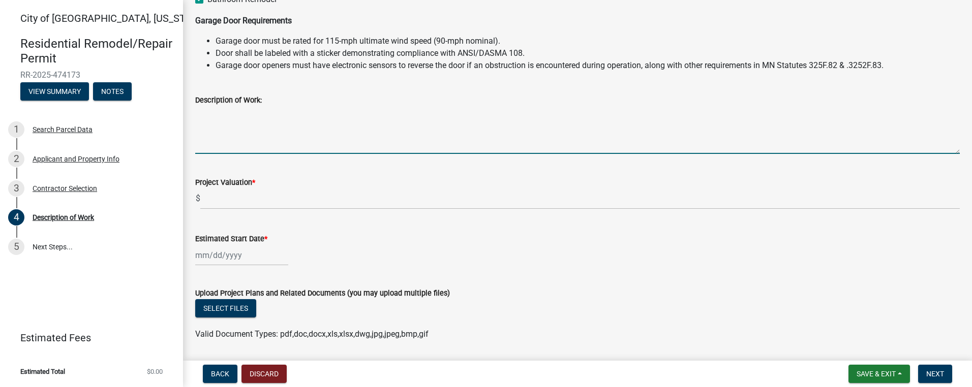
click at [232, 144] on textarea "Description of Work:" at bounding box center [577, 130] width 764 height 48
type textarea "New water lines, hook up shower, sinks and toilet."
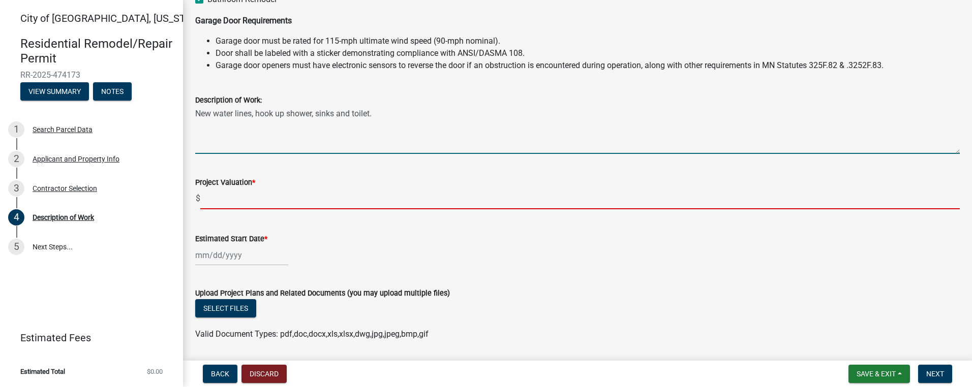
click at [247, 202] on input "text" at bounding box center [579, 199] width 759 height 21
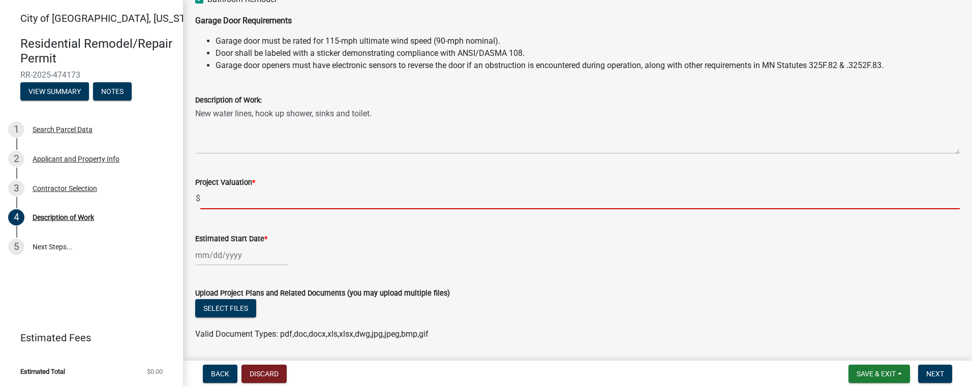
type input "3"
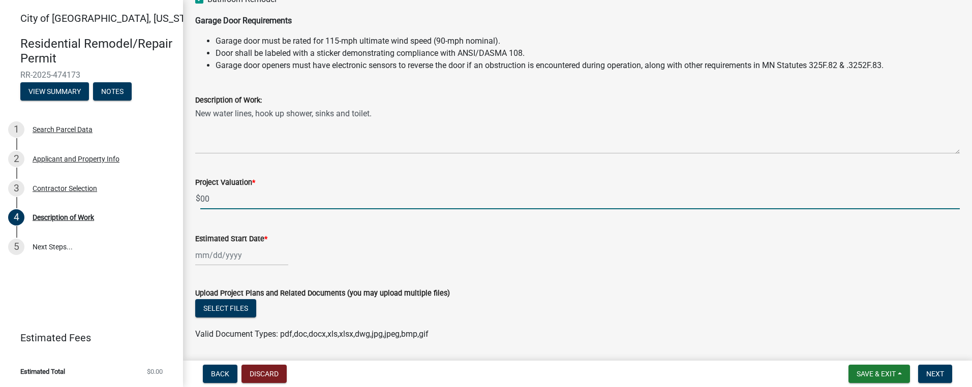
type input "0"
type input "3000"
select select "9"
select select "2025"
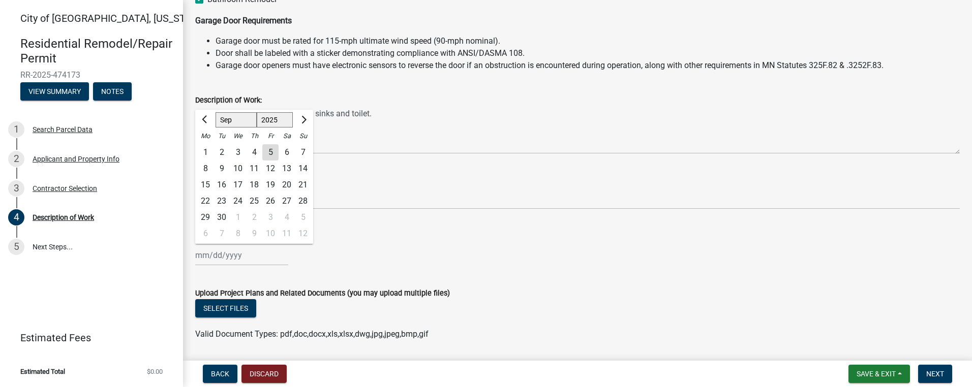
click at [243, 258] on div "Jan Feb Mar Apr May Jun Jul Aug Sep Oct Nov Dec 1525 1526 1527 1528 1529 1530 1…" at bounding box center [241, 255] width 93 height 21
click at [272, 164] on div "12" at bounding box center [270, 169] width 16 height 16
type input "09/12/2025"
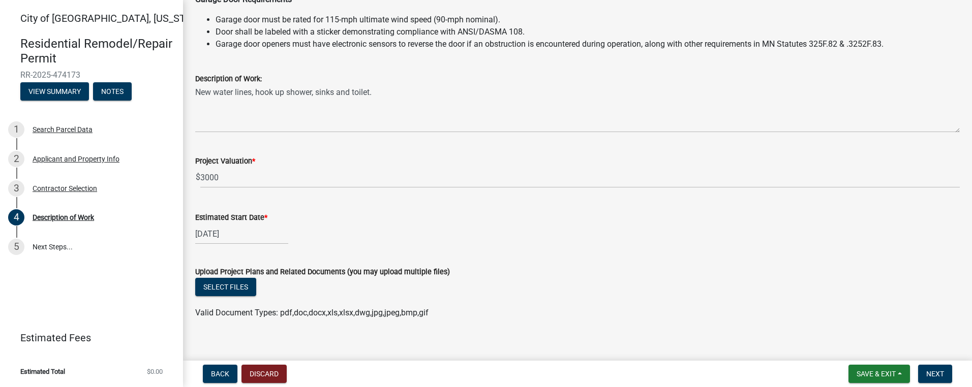
scroll to position [287, 0]
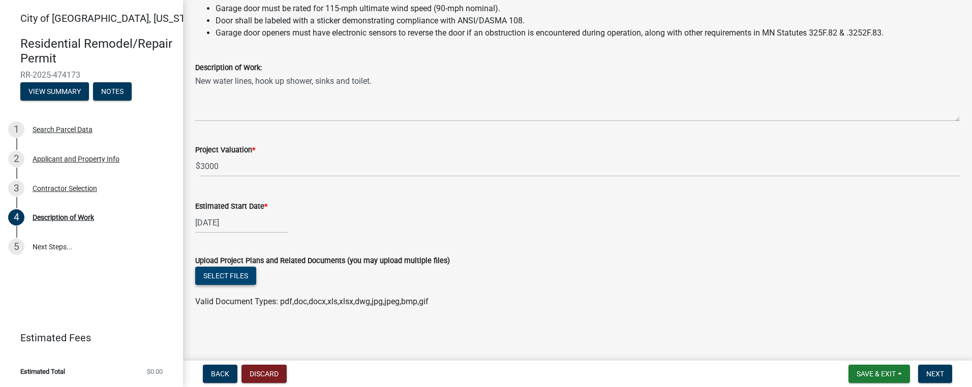
click at [244, 271] on button "Select files" at bounding box center [225, 276] width 61 height 18
click at [936, 369] on button "Next" at bounding box center [935, 374] width 34 height 18
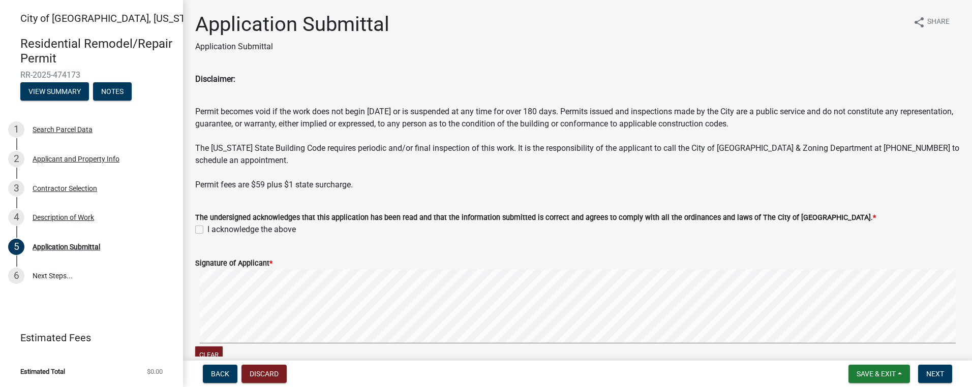
click at [207, 229] on label "I acknowledge the above" at bounding box center [251, 230] width 88 height 12
click at [207, 229] on input "I acknowledge the above" at bounding box center [210, 227] width 7 height 7
checkbox input "true"
click at [934, 373] on span "Next" at bounding box center [935, 374] width 18 height 8
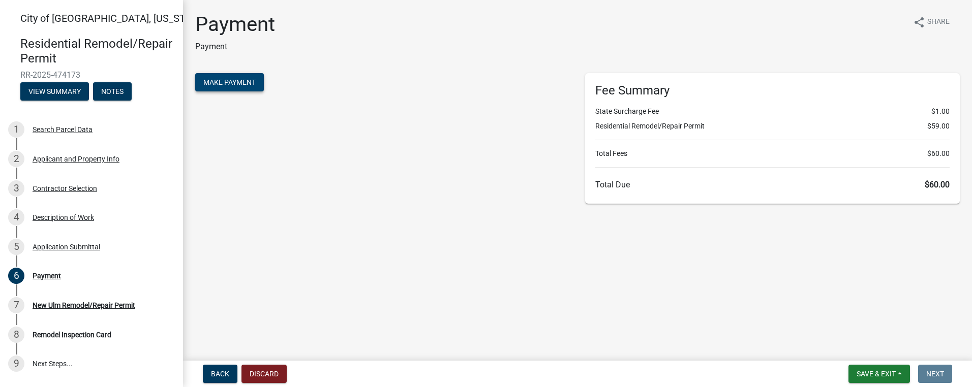
click at [242, 78] on span "Make Payment" at bounding box center [229, 82] width 52 height 8
